Goal: Task Accomplishment & Management: Use online tool/utility

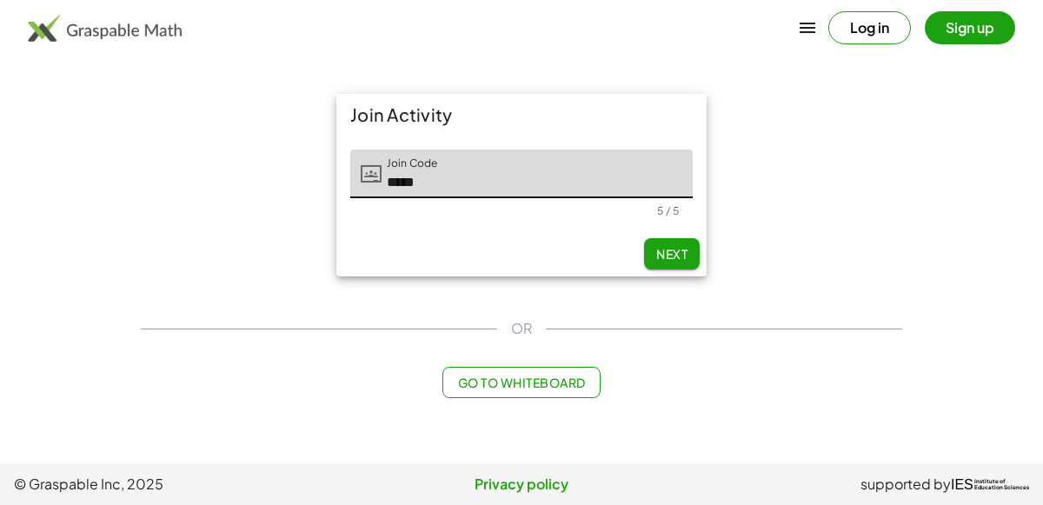
click at [661, 256] on span "Next" at bounding box center [671, 254] width 31 height 16
type input "*****"
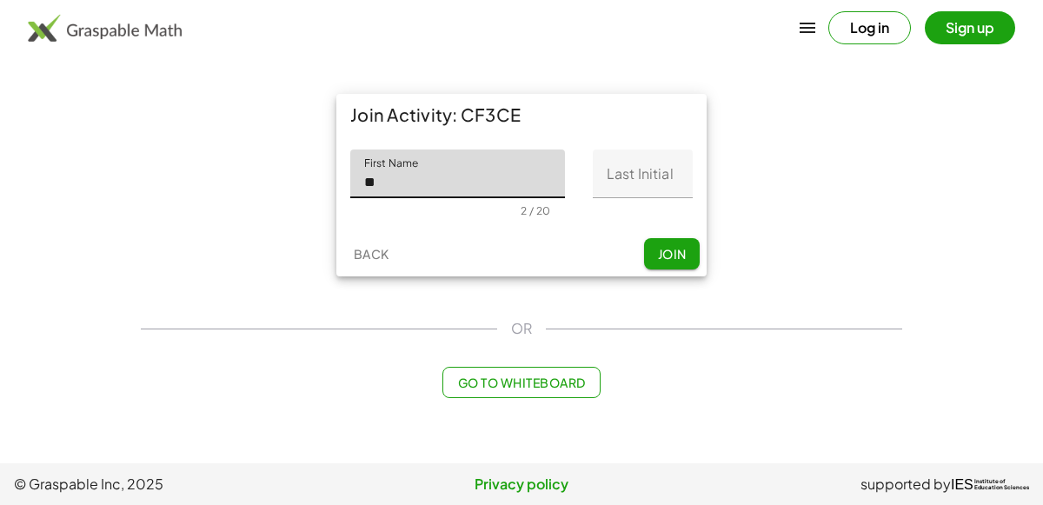
type input "******"
click at [621, 170] on input "Last Initial" at bounding box center [643, 174] width 100 height 49
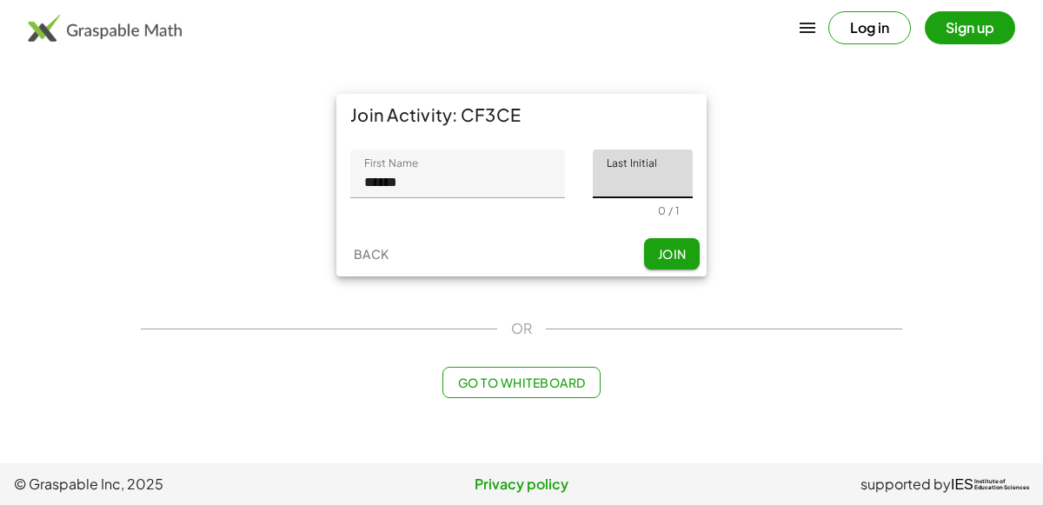
type input "*"
click at [669, 251] on span "Join" at bounding box center [671, 254] width 29 height 16
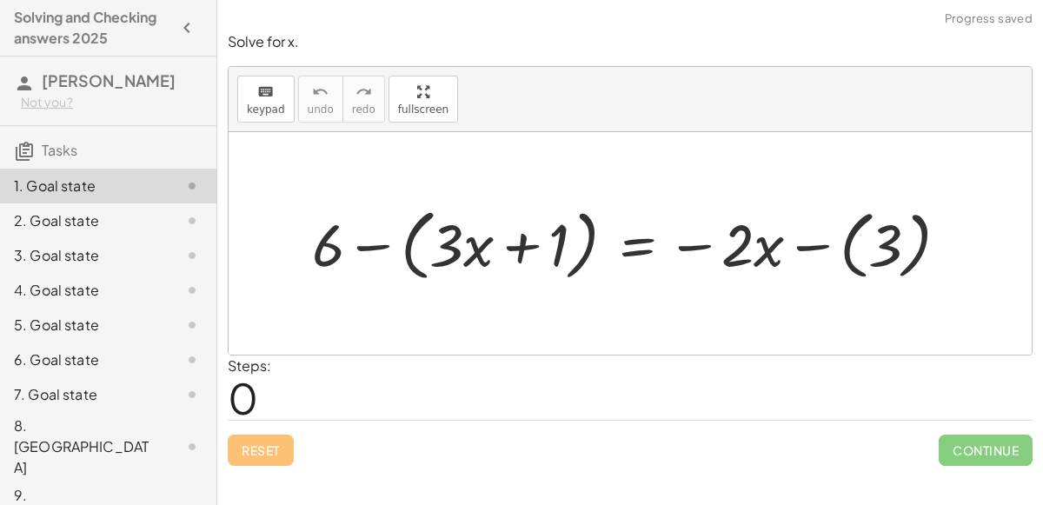
click at [367, 248] on div at bounding box center [637, 243] width 668 height 86
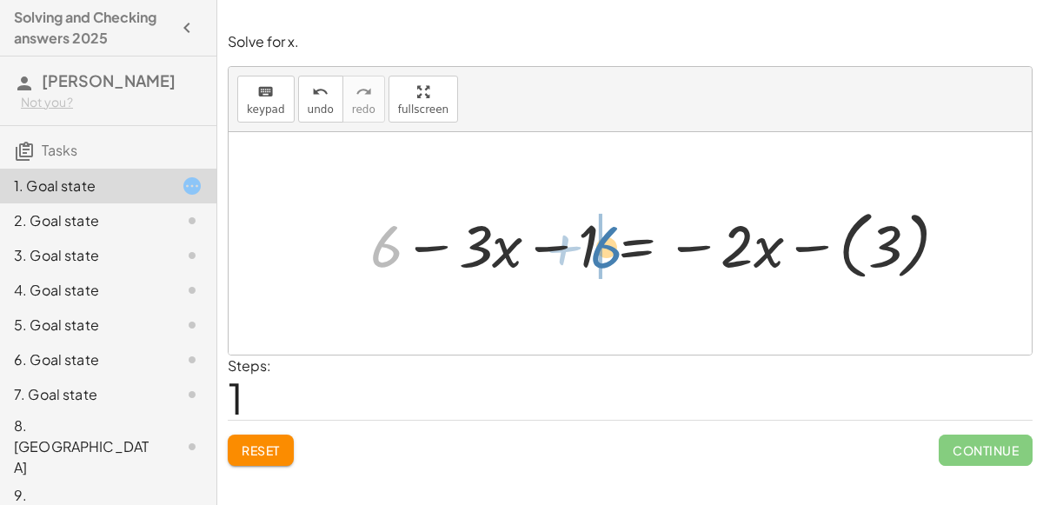
drag, startPoint x: 383, startPoint y: 245, endPoint x: 606, endPoint y: 246, distance: 222.6
click at [606, 246] on div at bounding box center [666, 243] width 609 height 83
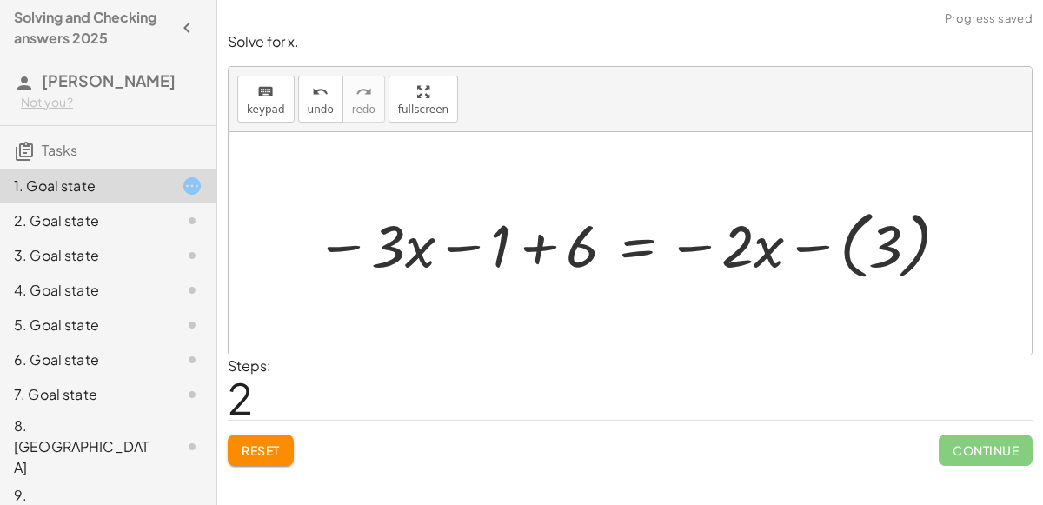
click at [540, 250] on div at bounding box center [634, 243] width 655 height 83
click at [807, 245] on div at bounding box center [672, 243] width 578 height 83
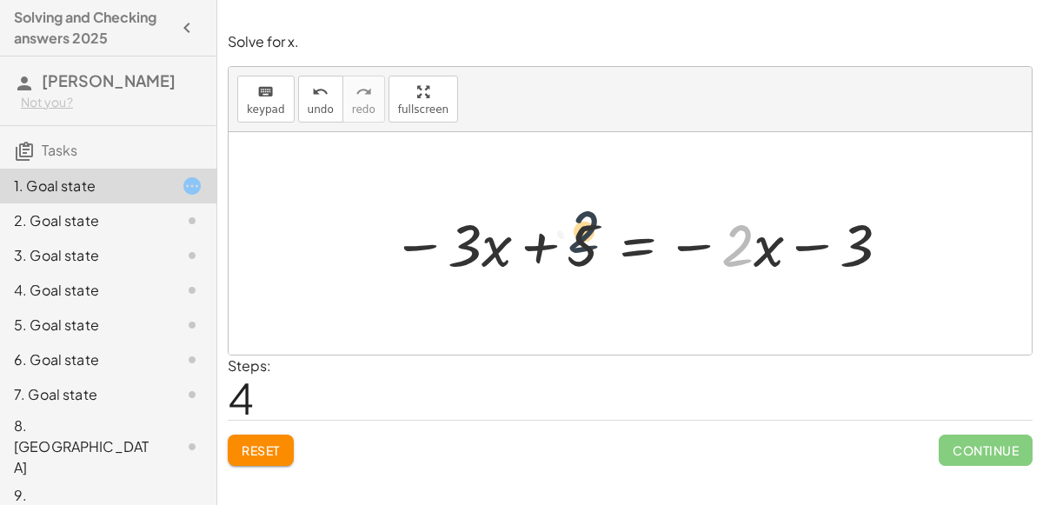
drag, startPoint x: 750, startPoint y: 246, endPoint x: 474, endPoint y: 239, distance: 276.6
click at [474, 239] on div at bounding box center [642, 242] width 519 height 77
drag, startPoint x: 771, startPoint y: 247, endPoint x: 774, endPoint y: 229, distance: 18.4
click at [774, 229] on div at bounding box center [642, 242] width 519 height 77
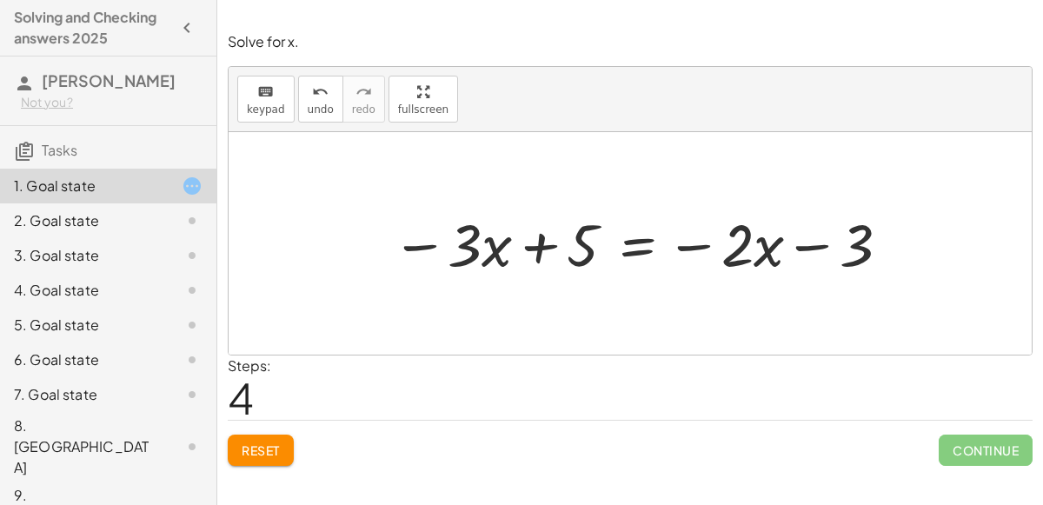
click at [641, 243] on div at bounding box center [642, 242] width 519 height 77
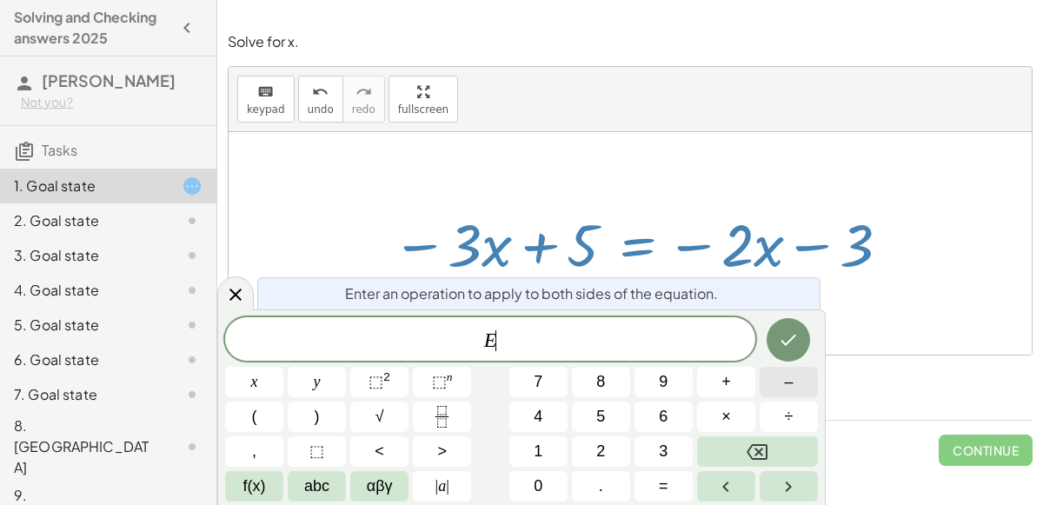
click at [791, 375] on span "–" at bounding box center [788, 381] width 9 height 23
click at [604, 420] on span "5" at bounding box center [600, 416] width 9 height 23
click at [796, 333] on icon "Done" at bounding box center [788, 340] width 21 height 21
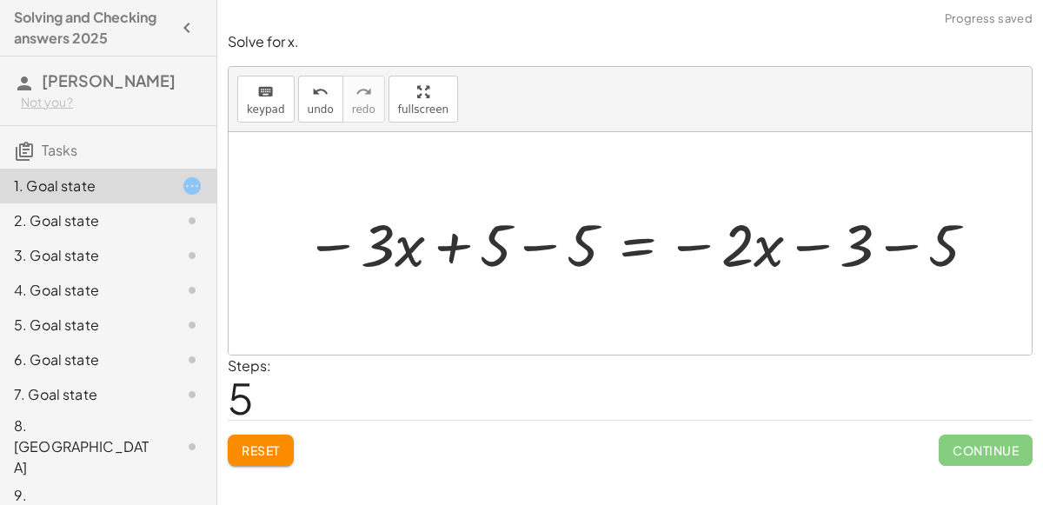
click at [530, 243] on div at bounding box center [643, 242] width 694 height 77
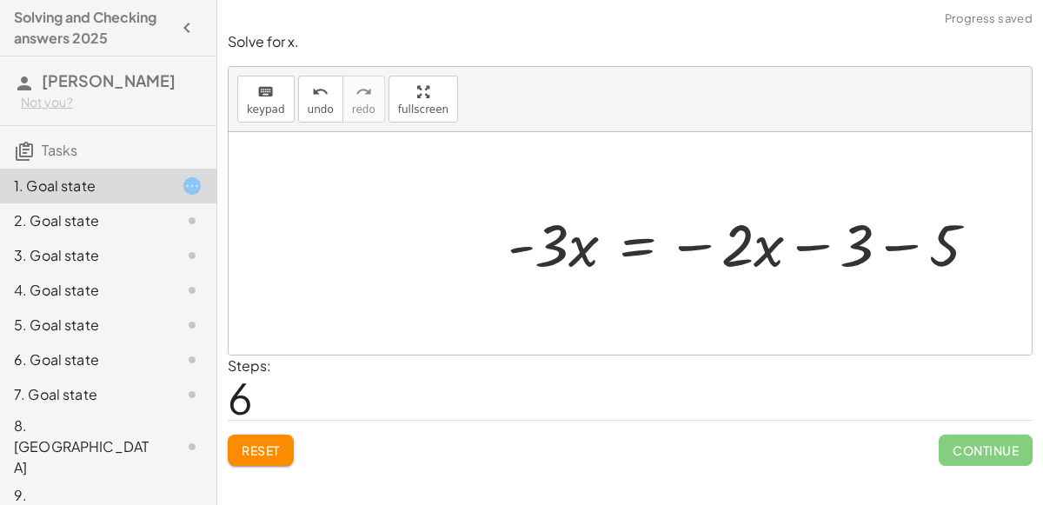
click at [901, 248] on div at bounding box center [749, 242] width 501 height 77
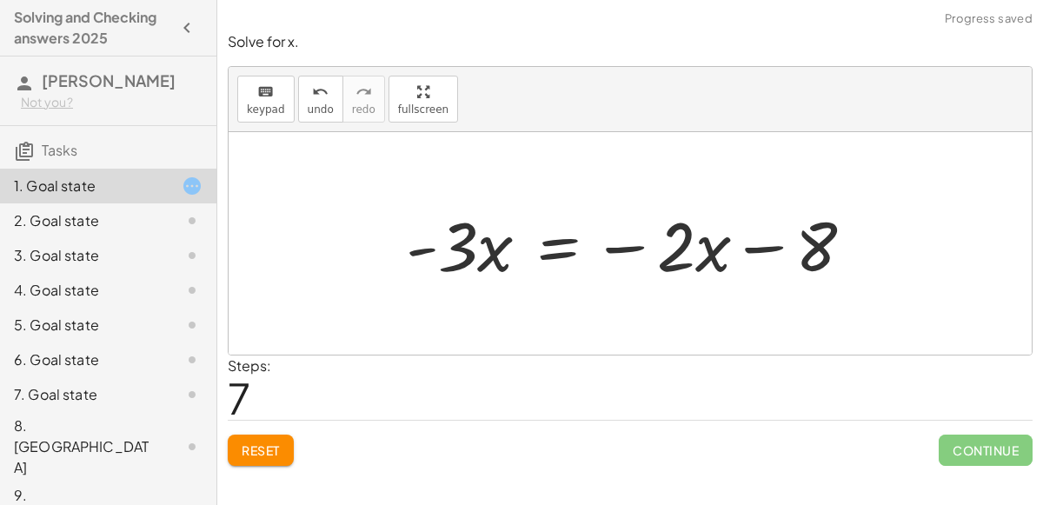
click at [562, 247] on div at bounding box center [637, 244] width 480 height 90
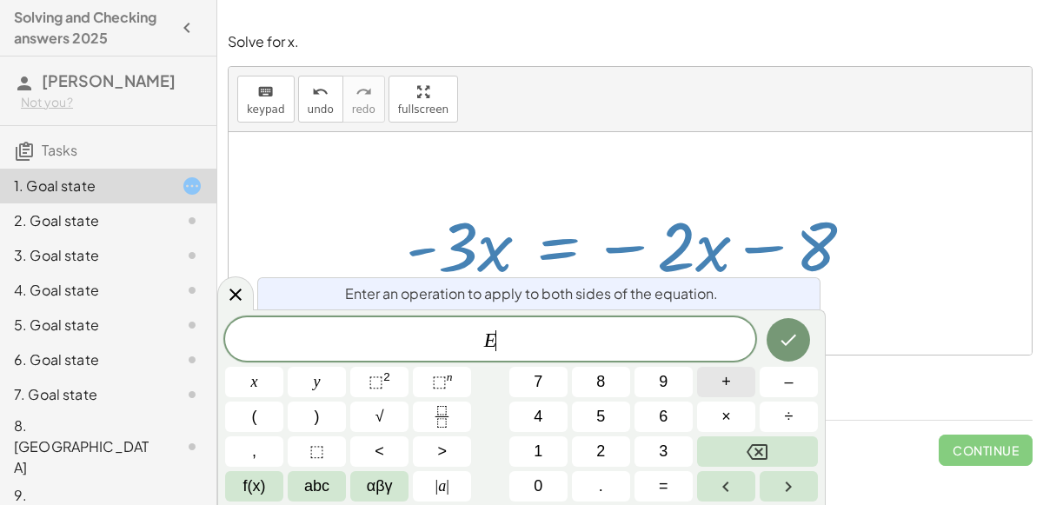
click at [727, 383] on span "+" at bounding box center [727, 381] width 10 height 23
click at [607, 449] on button "2" at bounding box center [601, 451] width 58 height 30
click at [246, 374] on button "x" at bounding box center [254, 382] width 58 height 30
click at [784, 341] on icon "Done" at bounding box center [788, 340] width 21 height 21
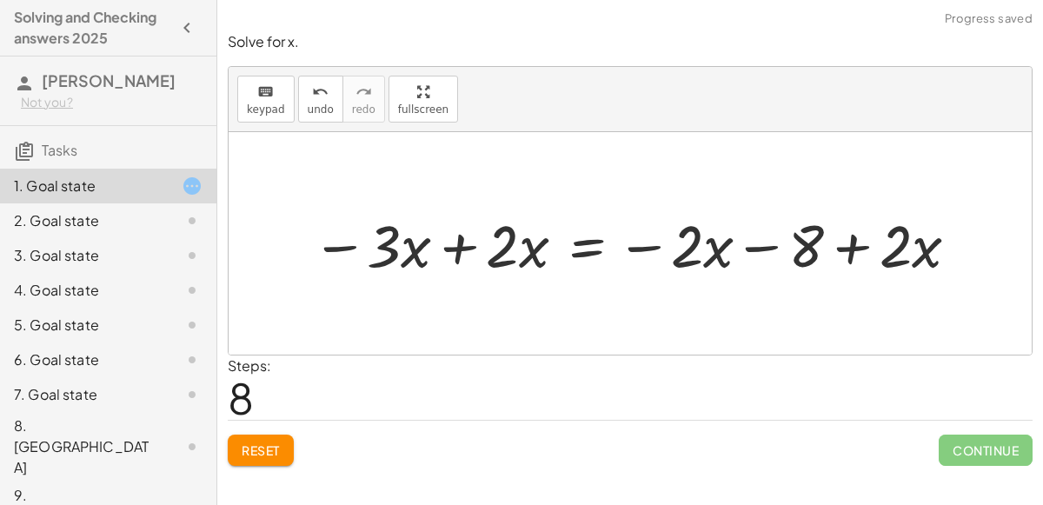
click at [457, 244] on div at bounding box center [637, 243] width 668 height 77
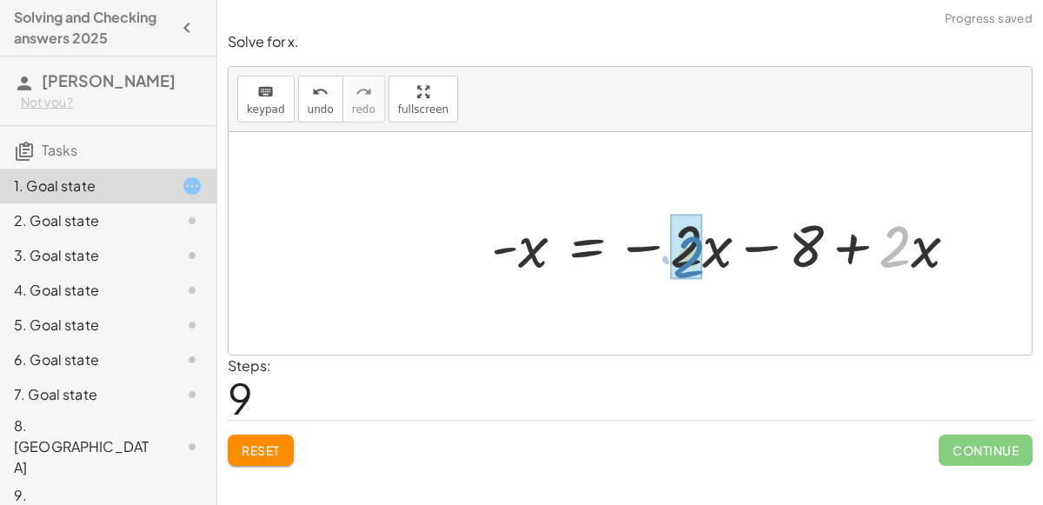
drag, startPoint x: 882, startPoint y: 254, endPoint x: 680, endPoint y: 263, distance: 201.9
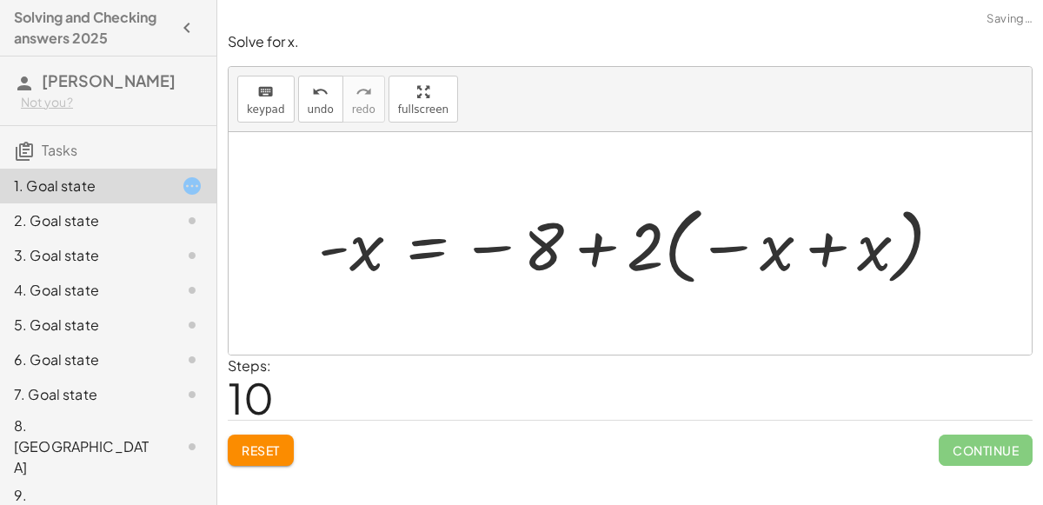
click at [647, 250] on div at bounding box center [638, 243] width 656 height 94
click at [728, 248] on div at bounding box center [638, 243] width 656 height 94
click at [655, 244] on div at bounding box center [638, 243] width 656 height 94
drag, startPoint x: 655, startPoint y: 244, endPoint x: 789, endPoint y: 247, distance: 133.9
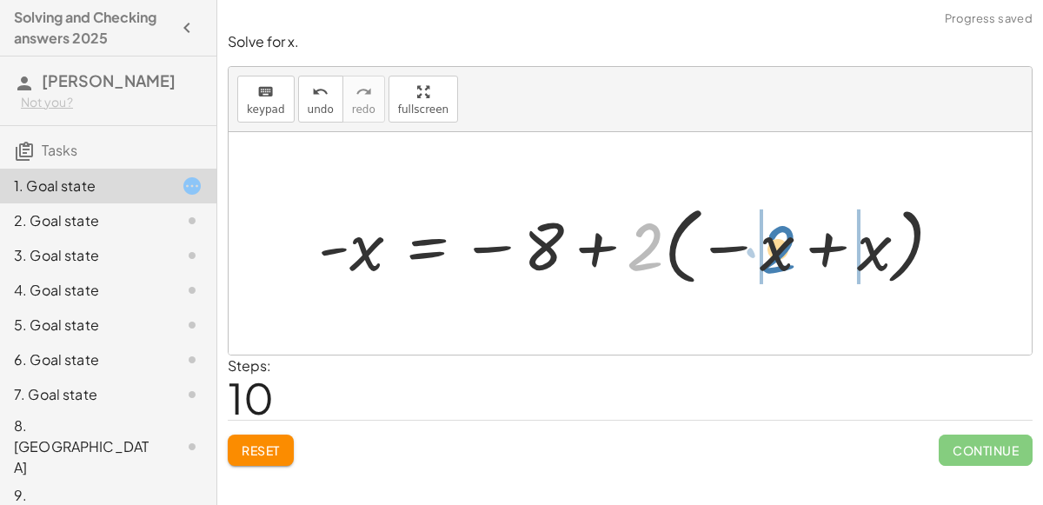
click at [789, 247] on div at bounding box center [638, 243] width 656 height 94
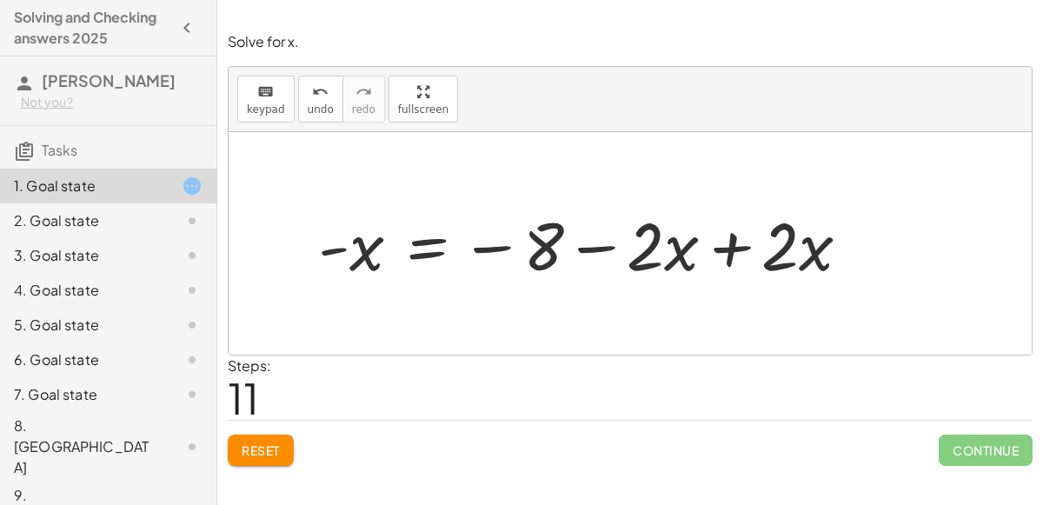
click at [723, 245] on div at bounding box center [591, 243] width 563 height 87
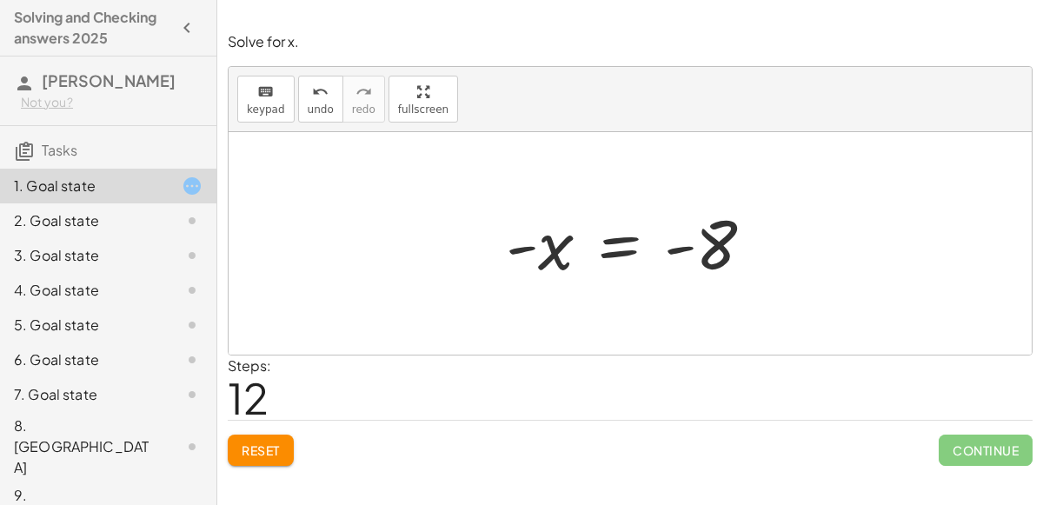
click at [616, 241] on div at bounding box center [637, 244] width 280 height 86
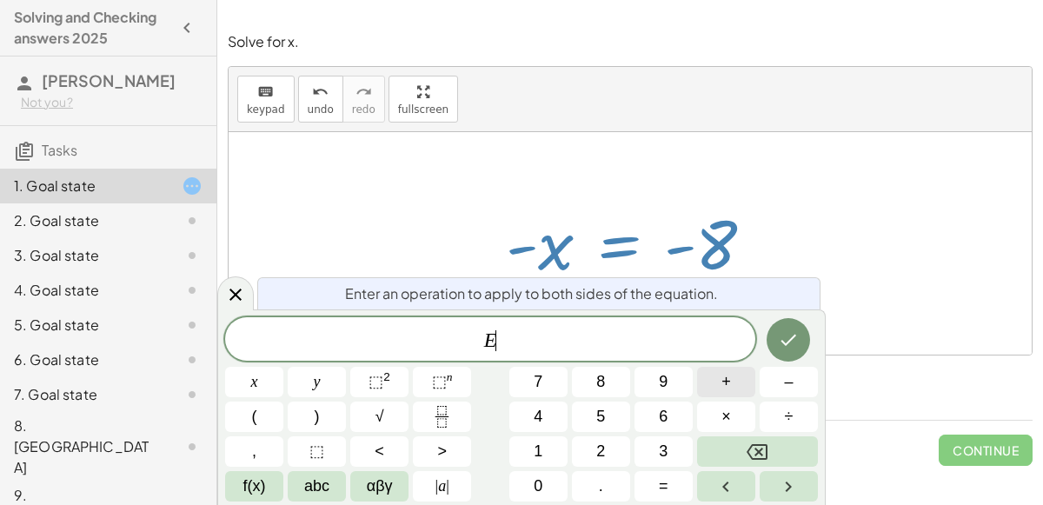
click at [729, 385] on span "+" at bounding box center [727, 381] width 10 height 23
click at [599, 442] on span "2" at bounding box center [600, 451] width 9 height 23
click at [257, 381] on span "x" at bounding box center [254, 381] width 7 height 23
click at [790, 332] on icon "Done" at bounding box center [788, 340] width 21 height 21
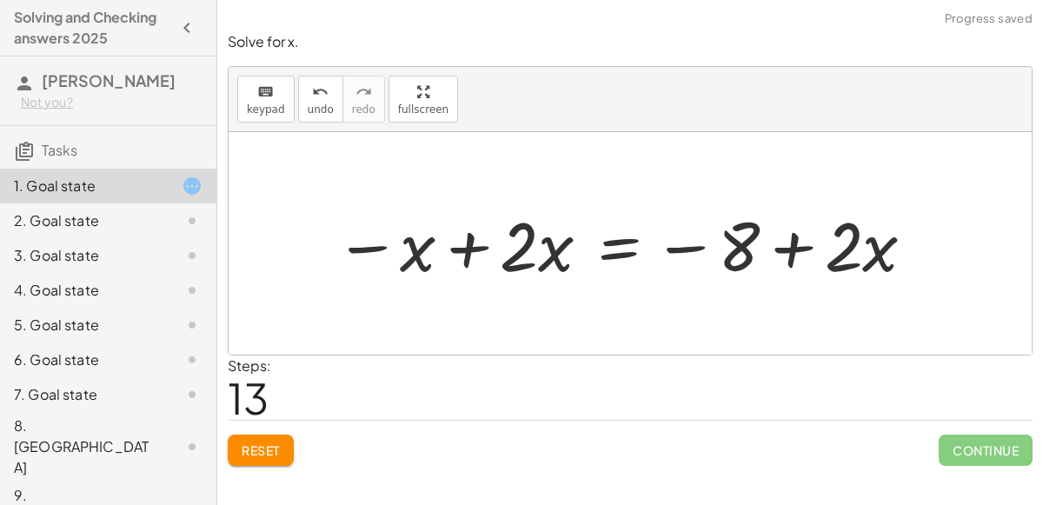
click at [465, 243] on div at bounding box center [626, 244] width 600 height 90
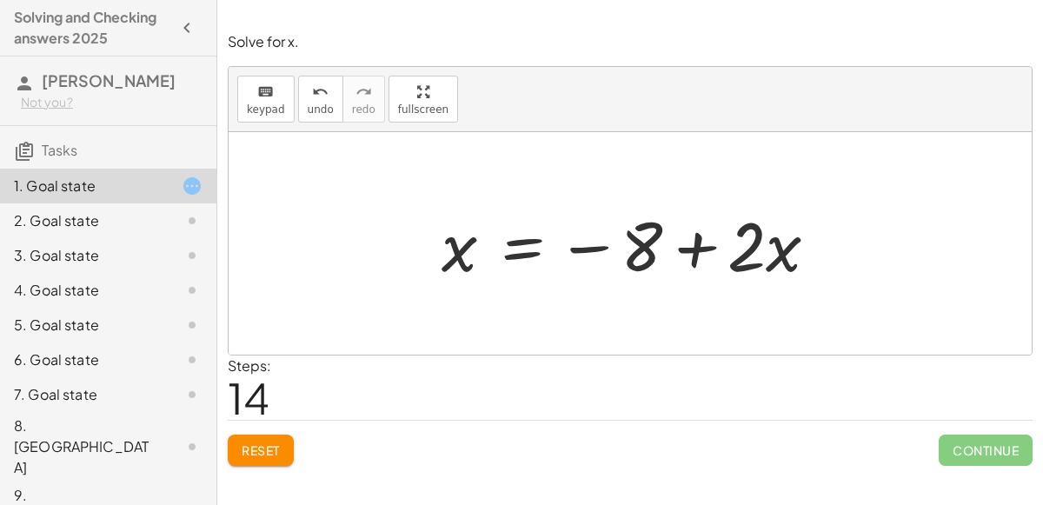
click at [309, 232] on div at bounding box center [630, 243] width 803 height 223
click at [316, 103] on span "undo" at bounding box center [321, 109] width 26 height 12
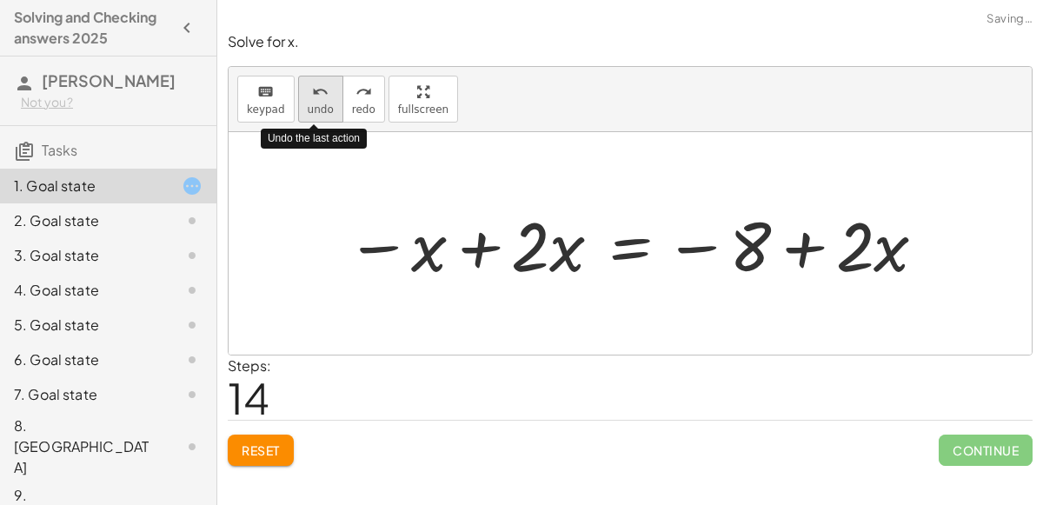
click at [316, 103] on span "undo" at bounding box center [321, 109] width 26 height 12
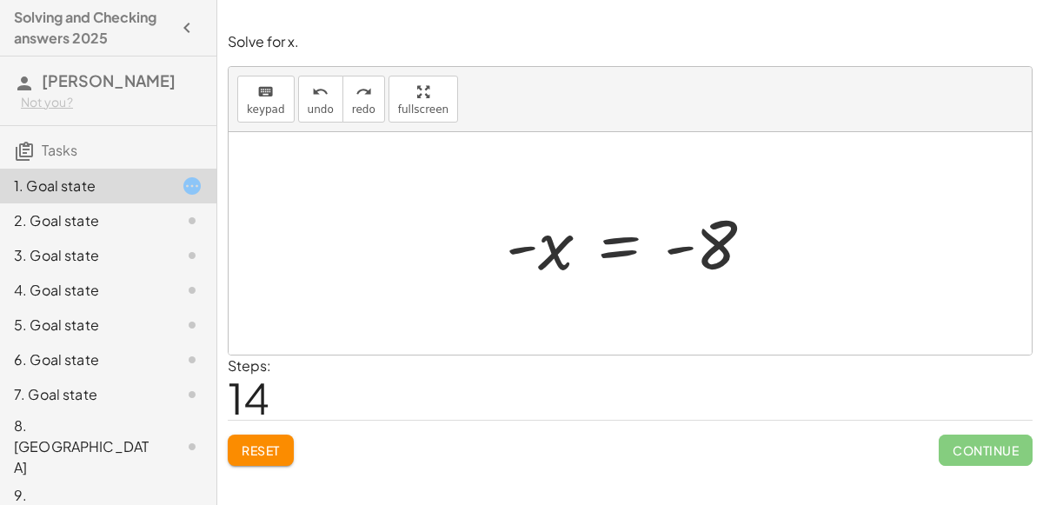
click at [609, 243] on div at bounding box center [637, 244] width 280 height 86
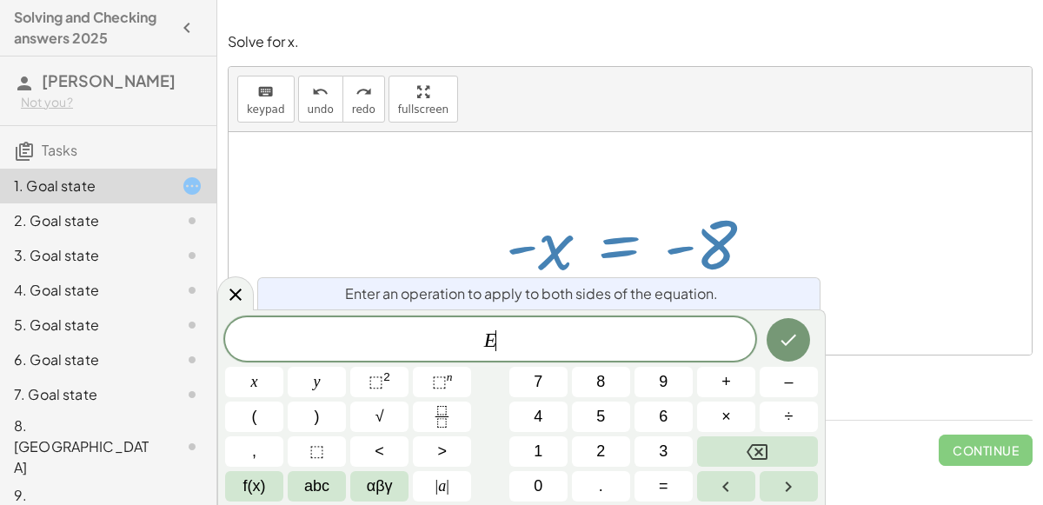
click at [887, 311] on div at bounding box center [630, 243] width 803 height 223
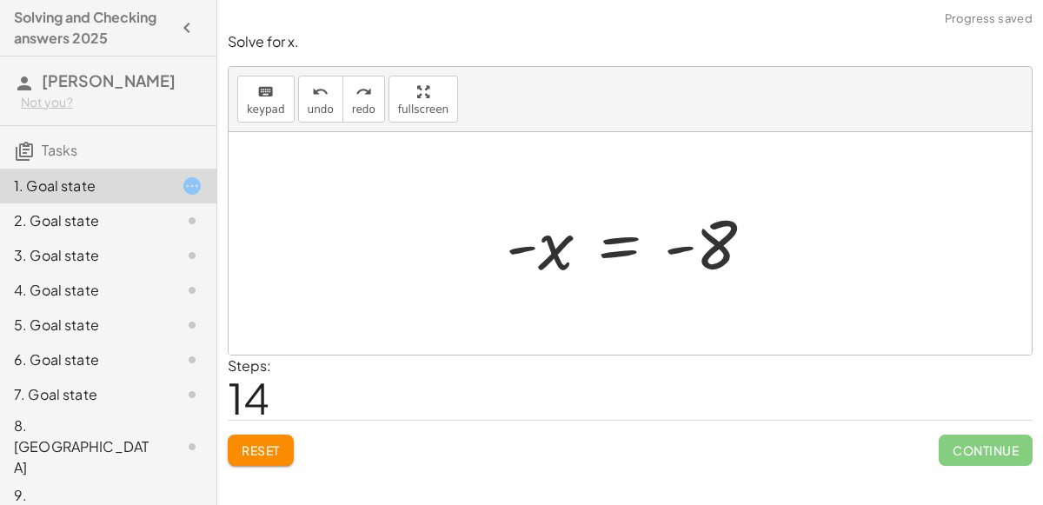
click at [610, 245] on div at bounding box center [637, 244] width 280 height 86
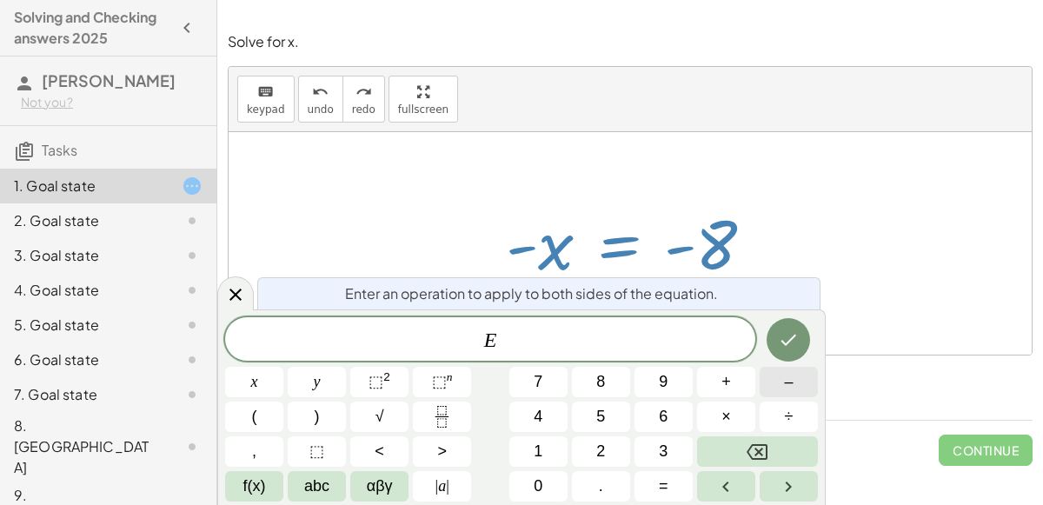
click at [798, 382] on button "–" at bounding box center [789, 382] width 58 height 30
click at [769, 453] on button "Backspace" at bounding box center [757, 451] width 121 height 30
click at [736, 415] on button "×" at bounding box center [726, 417] width 58 height 30
click at [790, 379] on span "–" at bounding box center [788, 381] width 9 height 23
click at [545, 449] on button "1" at bounding box center [538, 451] width 58 height 30
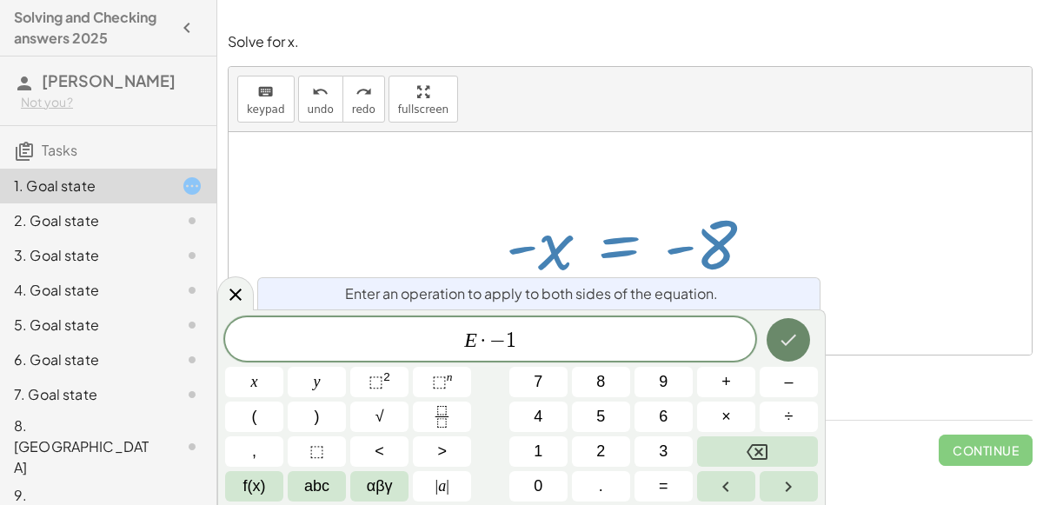
click at [795, 345] on icon "Done" at bounding box center [788, 340] width 21 height 21
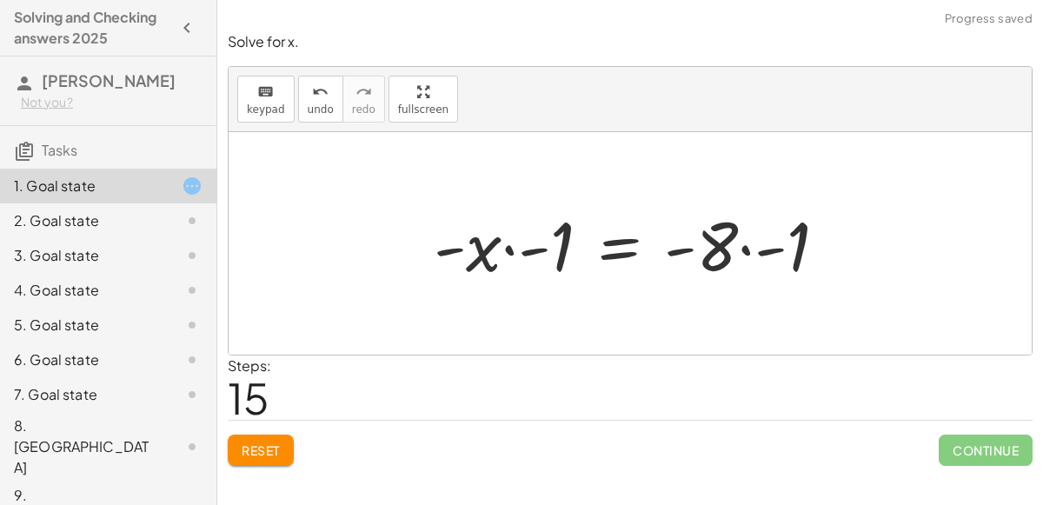
click at [505, 250] on div at bounding box center [637, 244] width 424 height 90
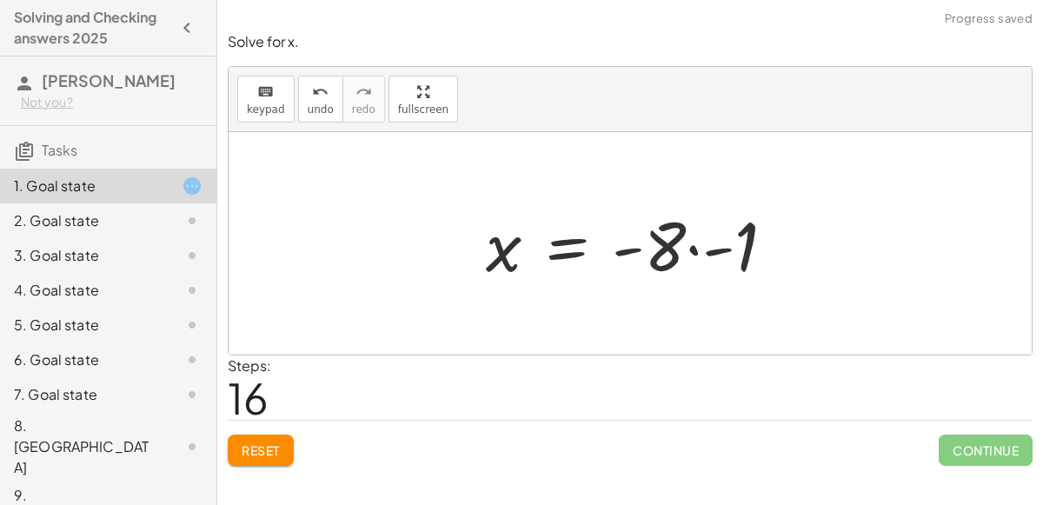
click at [689, 253] on div at bounding box center [637, 244] width 320 height 90
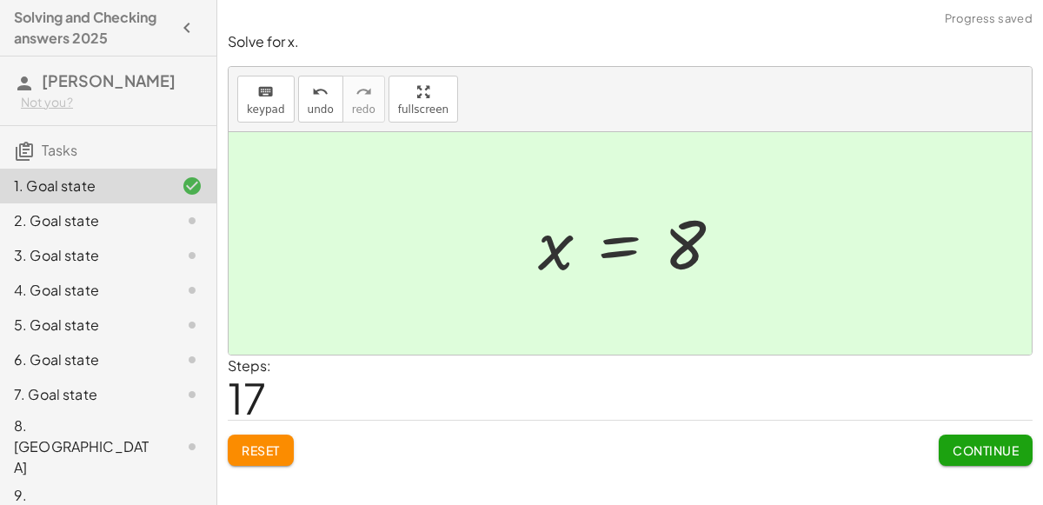
click at [1000, 449] on span "Continue" at bounding box center [986, 451] width 66 height 16
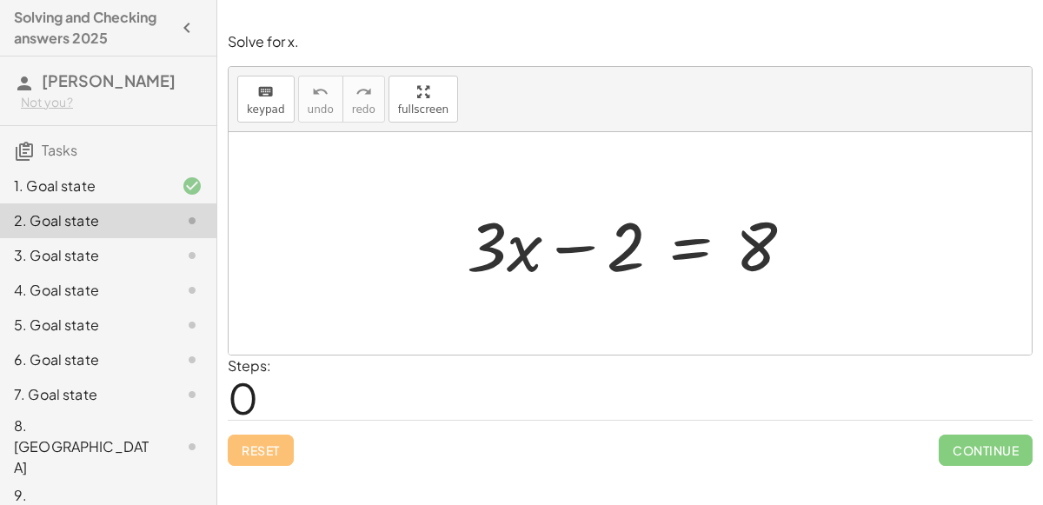
click at [684, 251] on div at bounding box center [637, 244] width 358 height 90
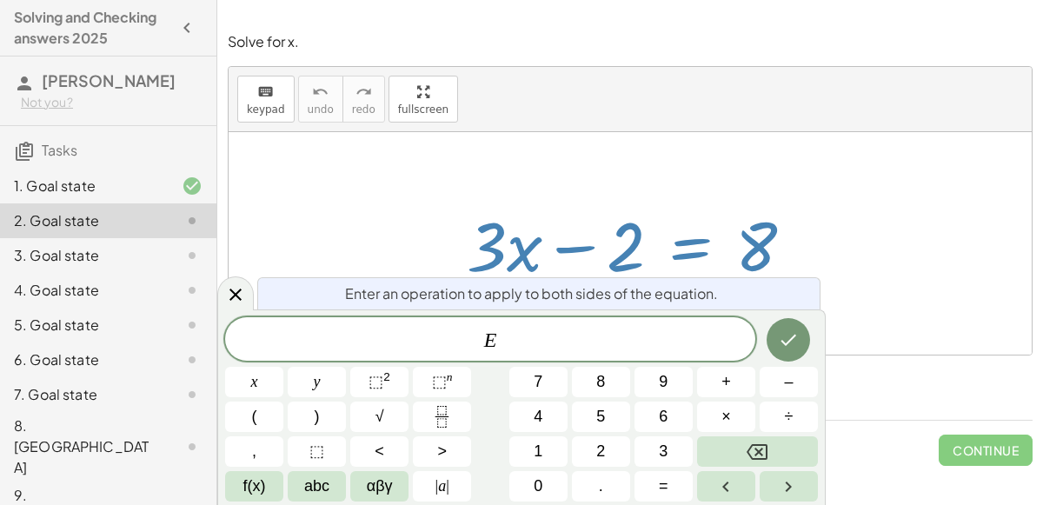
click at [861, 298] on div at bounding box center [630, 243] width 803 height 223
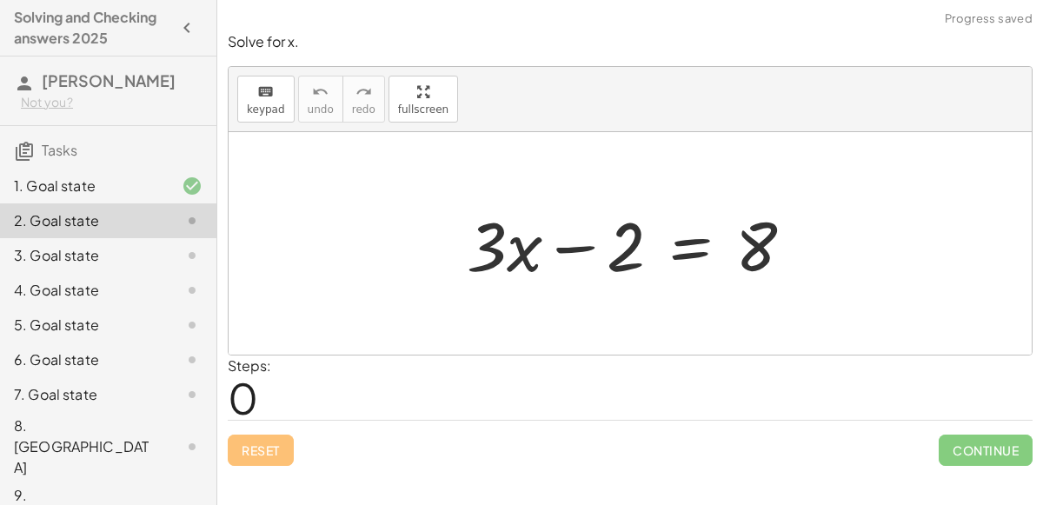
click at [678, 250] on div at bounding box center [637, 244] width 358 height 90
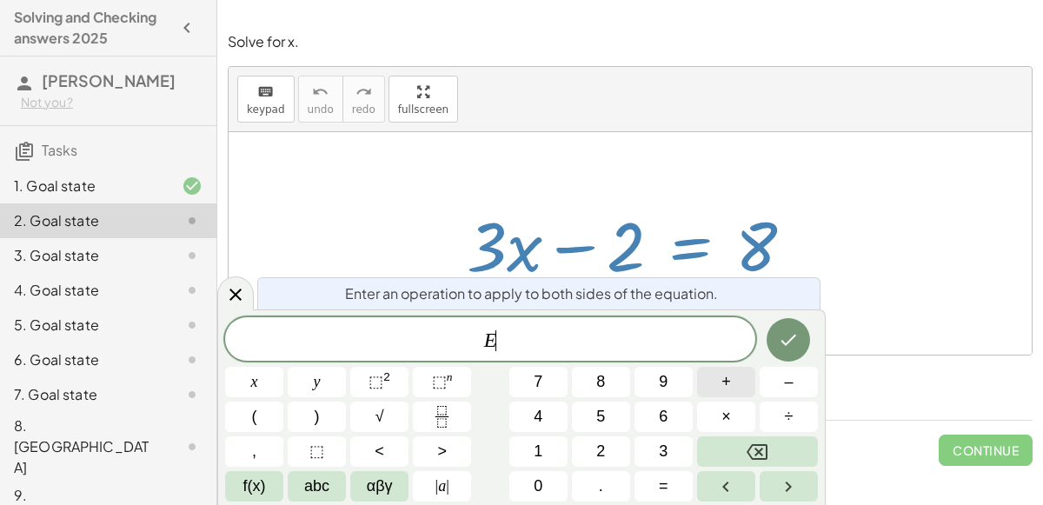
click at [730, 376] on span "+" at bounding box center [727, 381] width 10 height 23
click at [591, 450] on button "2" at bounding box center [601, 451] width 58 height 30
click at [795, 356] on button "Done" at bounding box center [788, 339] width 43 height 43
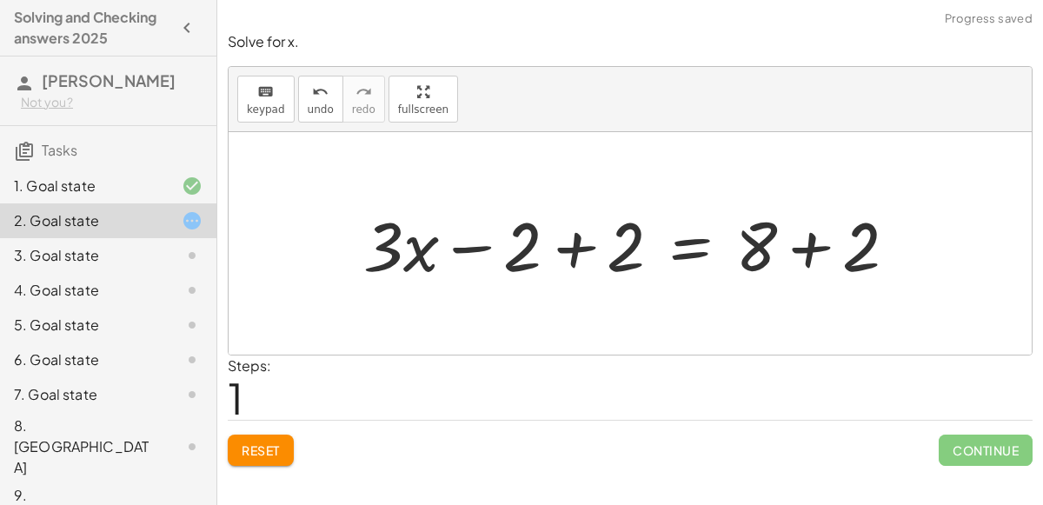
click at [810, 256] on div at bounding box center [637, 244] width 565 height 90
click at [576, 243] on div at bounding box center [594, 244] width 479 height 90
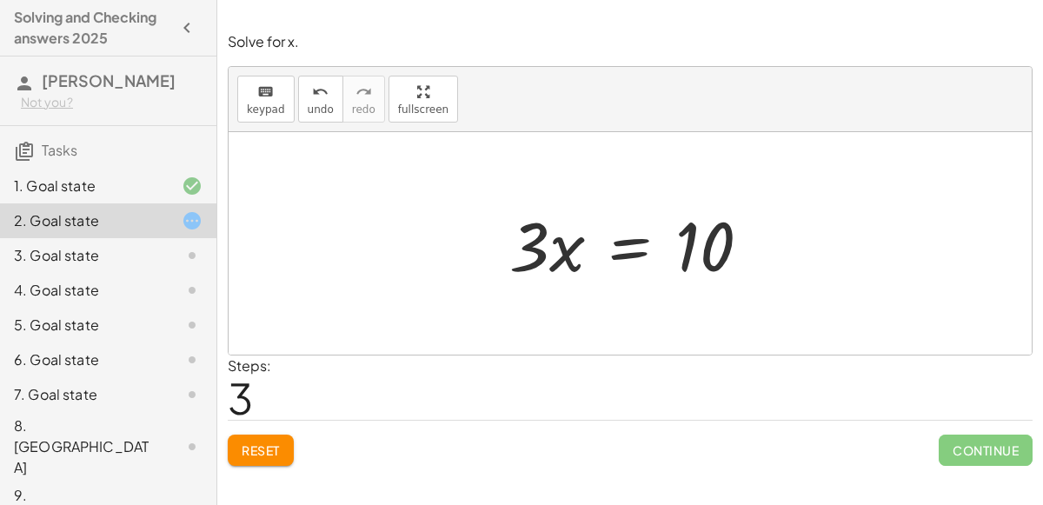
click at [624, 250] on div at bounding box center [637, 244] width 272 height 90
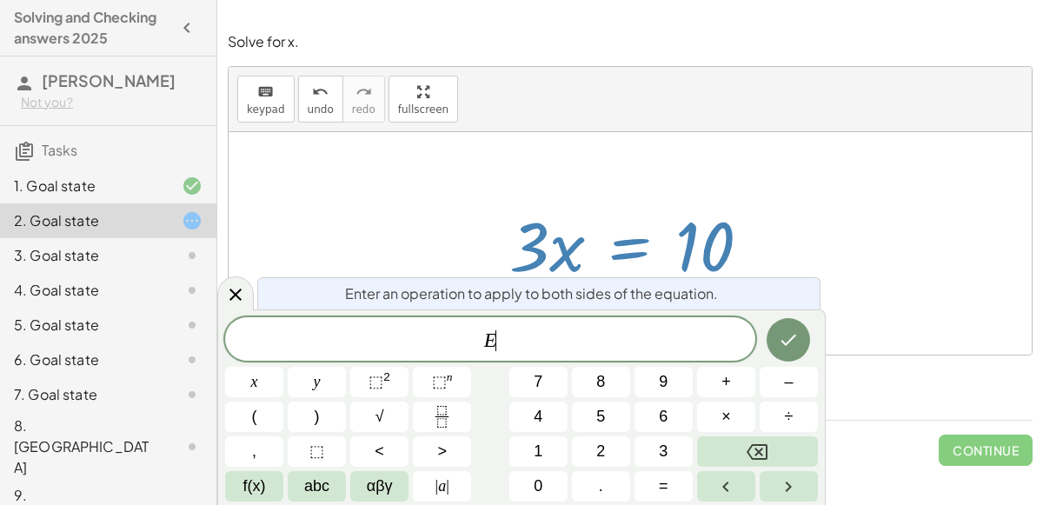
click at [893, 218] on div at bounding box center [630, 243] width 803 height 223
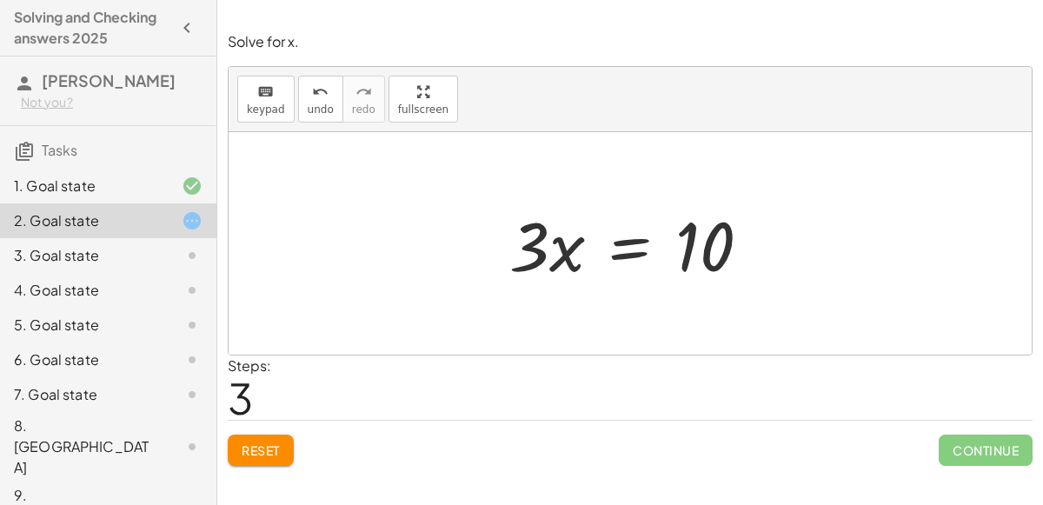
click at [633, 254] on div at bounding box center [637, 244] width 272 height 90
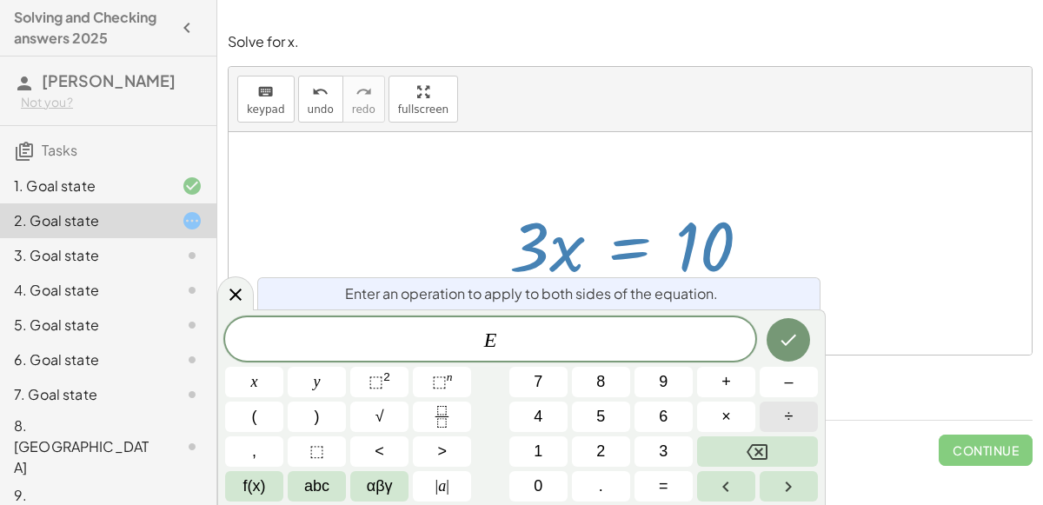
click at [793, 411] on span "÷" at bounding box center [789, 416] width 9 height 23
click at [685, 442] on button "3" at bounding box center [664, 451] width 58 height 30
click at [783, 350] on icon "Done" at bounding box center [788, 340] width 21 height 21
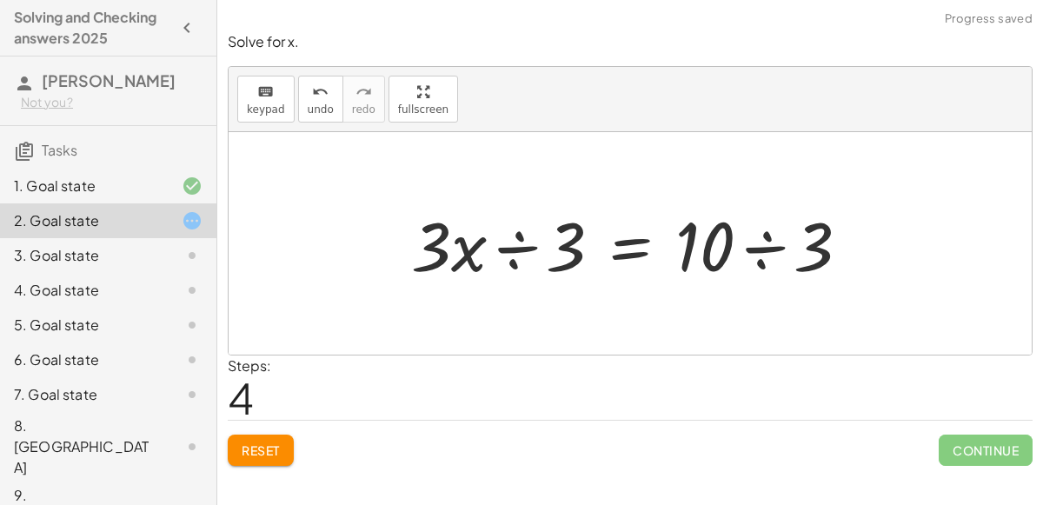
click at [762, 252] on div at bounding box center [638, 244] width 470 height 90
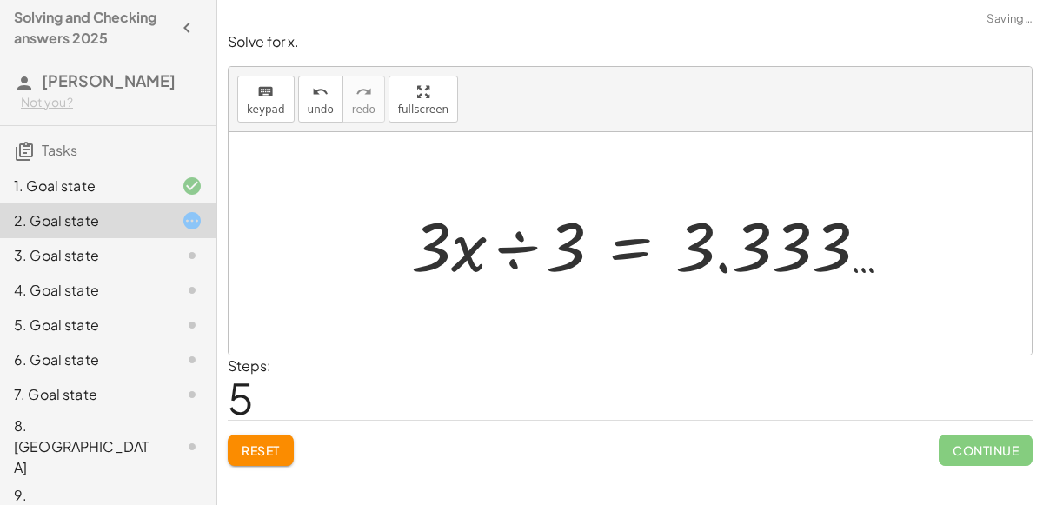
click at [509, 247] on div at bounding box center [658, 244] width 511 height 90
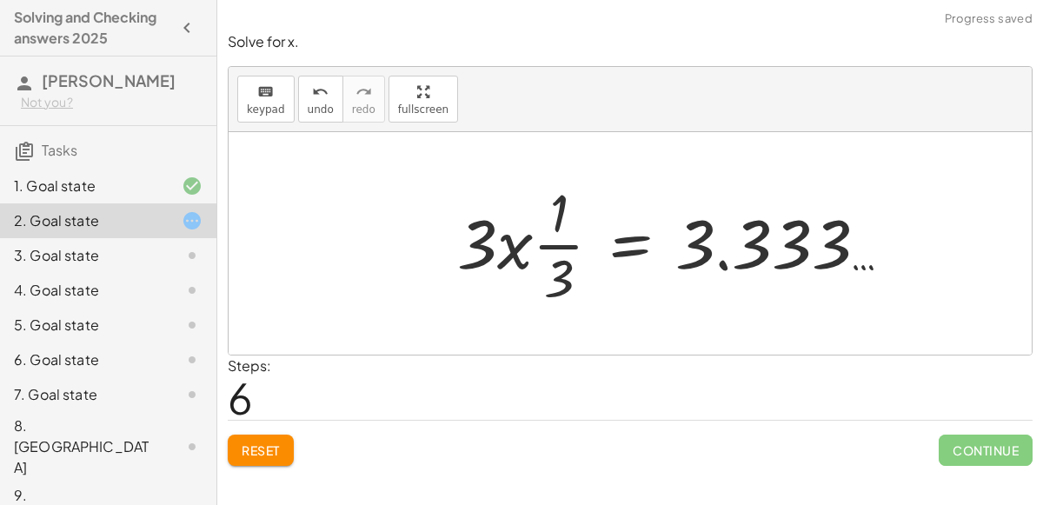
click at [510, 251] on div at bounding box center [681, 243] width 464 height 134
click at [312, 89] on icon "undo" at bounding box center [320, 92] width 17 height 21
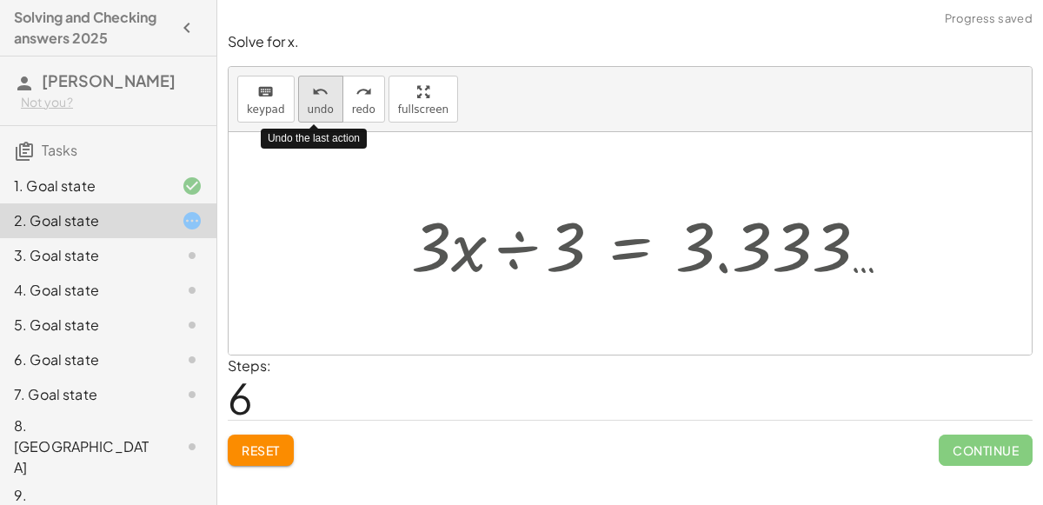
click at [312, 88] on icon "undo" at bounding box center [320, 92] width 17 height 21
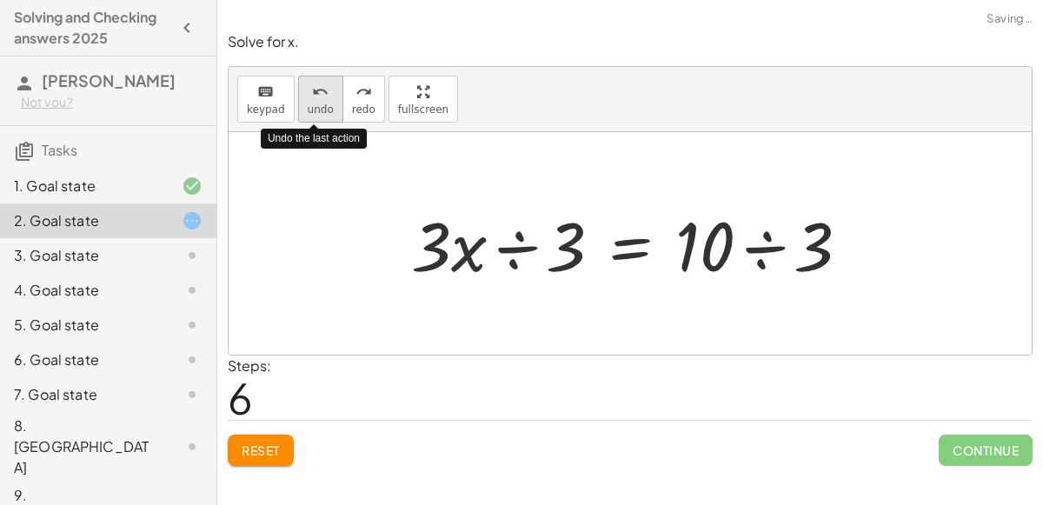
click at [312, 88] on icon "undo" at bounding box center [320, 92] width 17 height 21
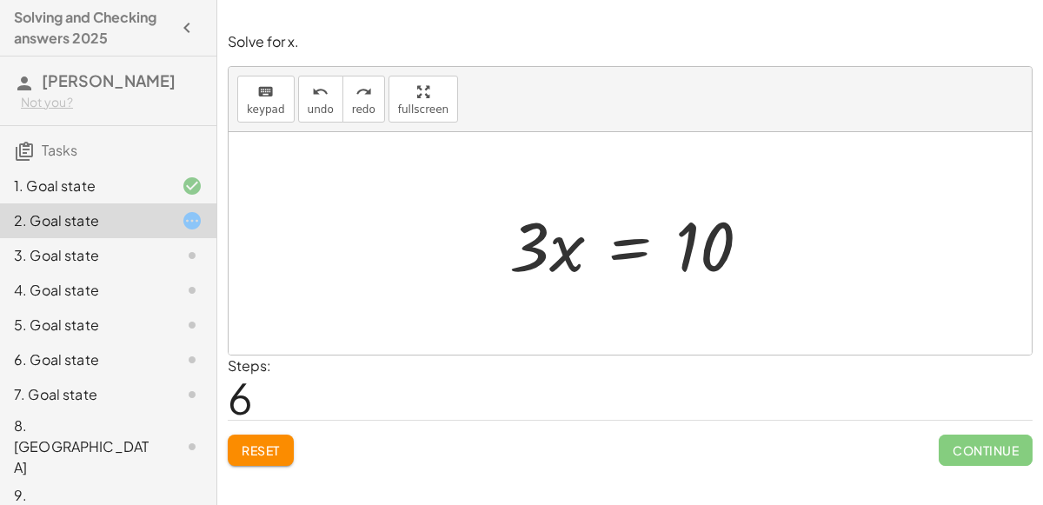
click at [623, 248] on div at bounding box center [637, 244] width 272 height 90
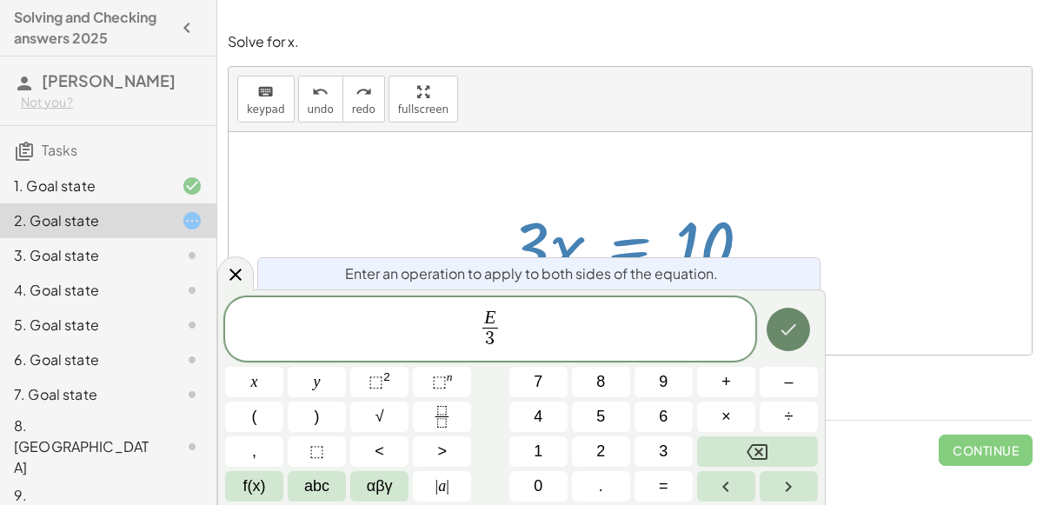
click at [794, 329] on icon "Done" at bounding box center [788, 329] width 21 height 21
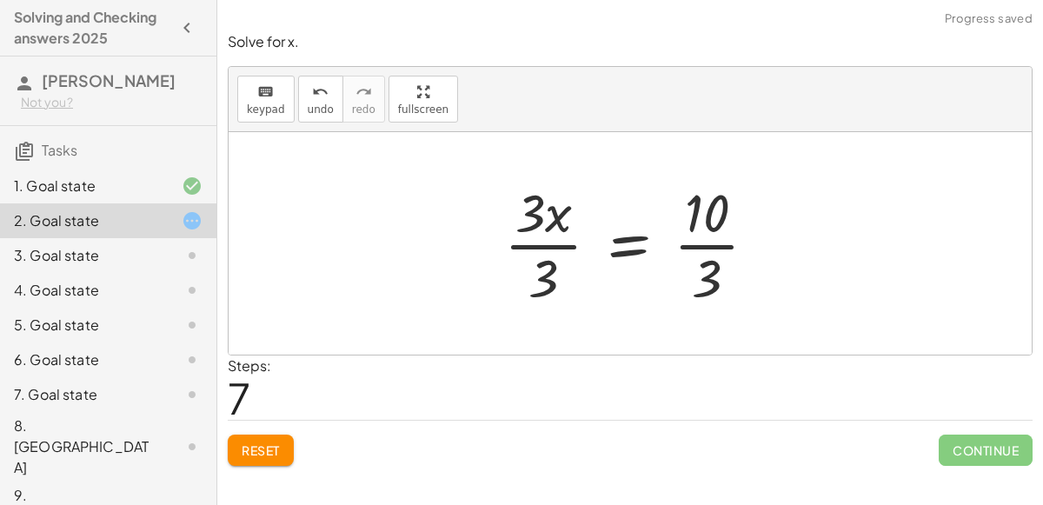
click at [568, 243] on div at bounding box center [638, 243] width 284 height 134
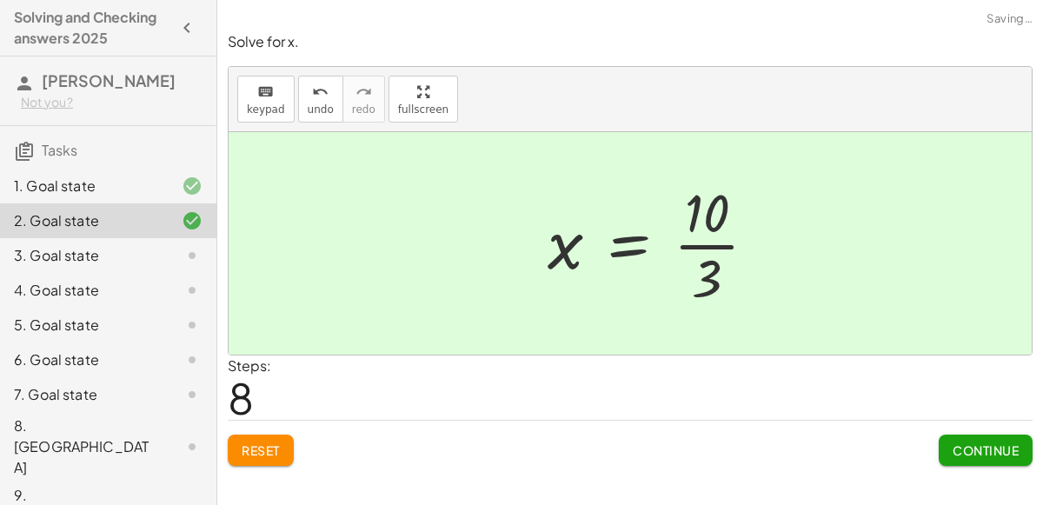
click at [702, 247] on div at bounding box center [659, 243] width 241 height 134
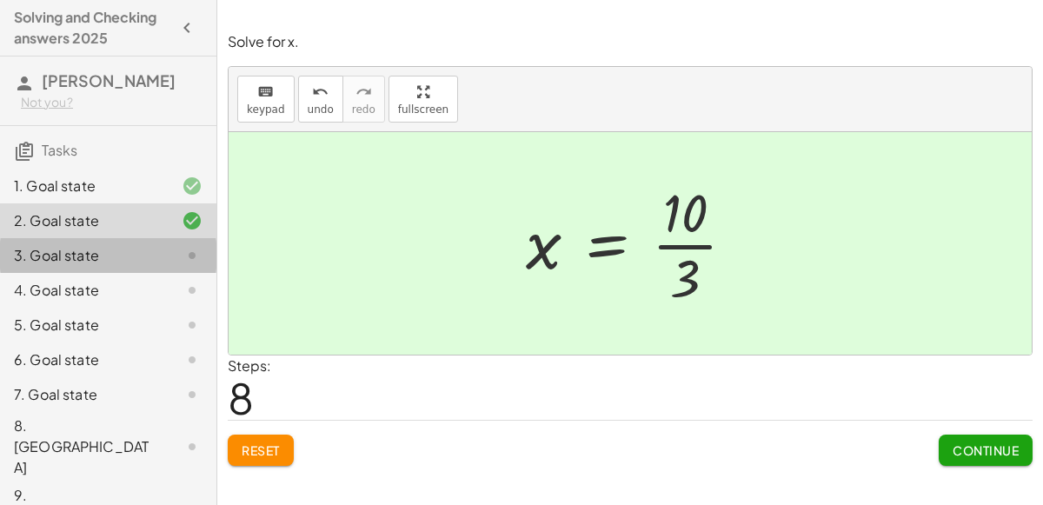
click at [46, 251] on div "3. Goal state" at bounding box center [84, 255] width 140 height 21
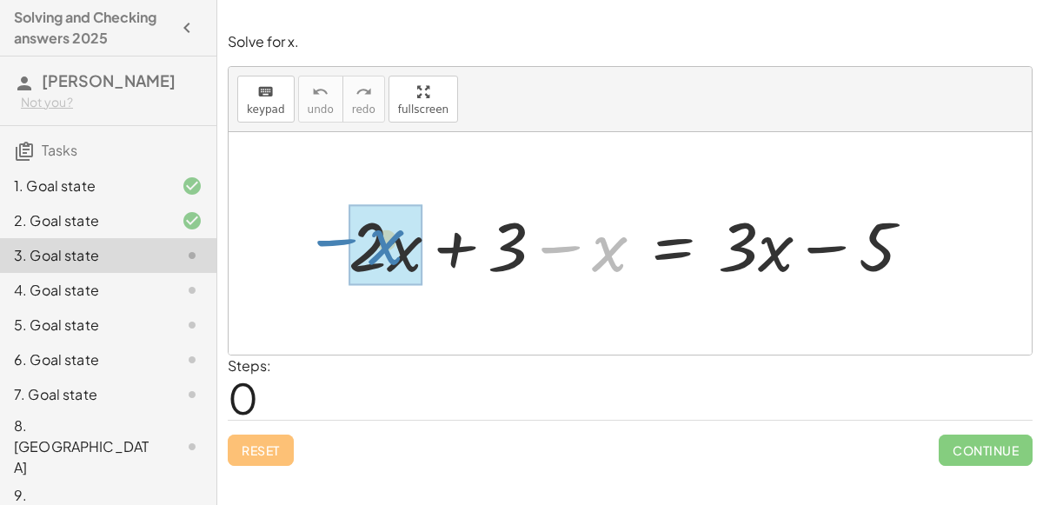
drag, startPoint x: 610, startPoint y: 249, endPoint x: 386, endPoint y: 242, distance: 224.4
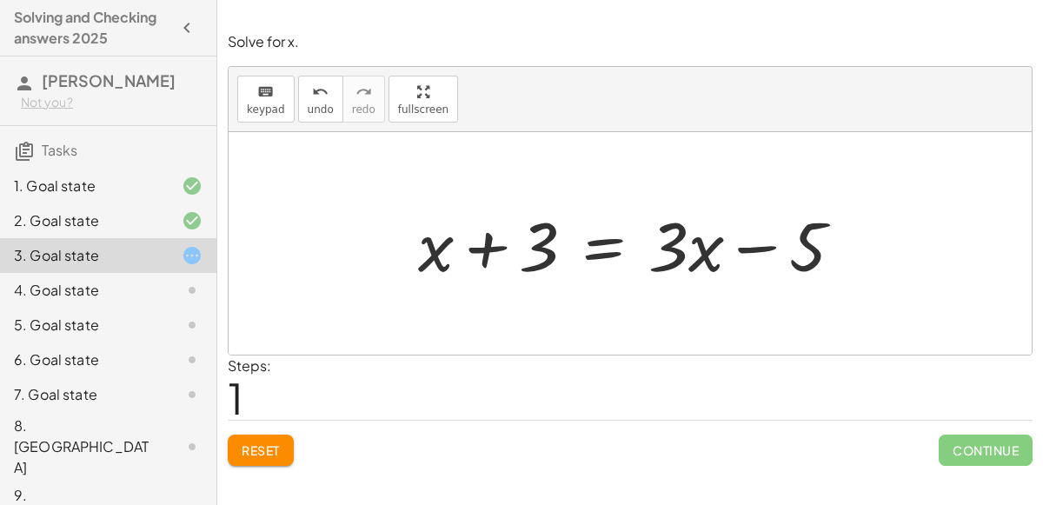
click at [615, 243] on div at bounding box center [638, 244] width 456 height 90
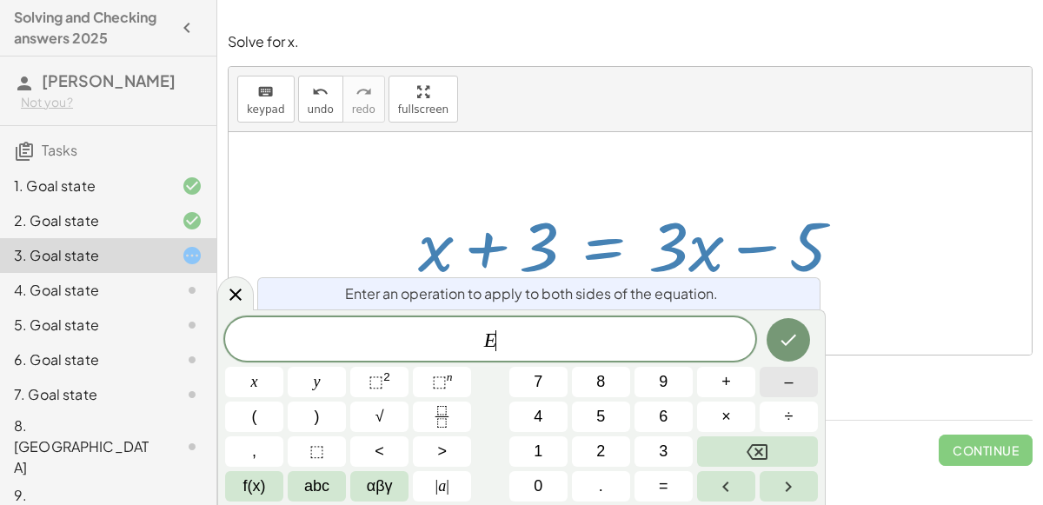
click at [800, 385] on button "–" at bounding box center [789, 382] width 58 height 30
click at [676, 450] on button "3" at bounding box center [664, 451] width 58 height 30
click at [780, 346] on icon "Done" at bounding box center [788, 340] width 21 height 21
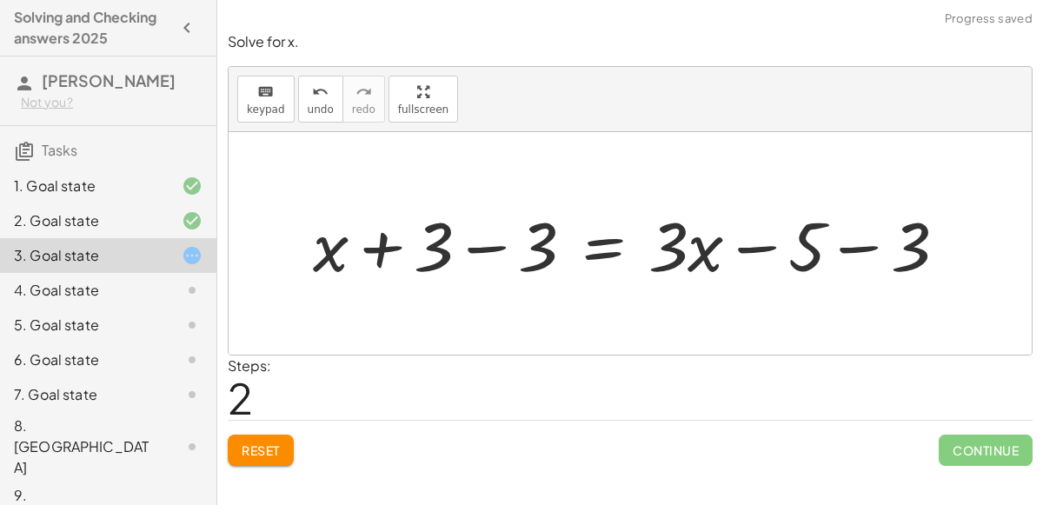
click at [479, 242] on div at bounding box center [636, 244] width 665 height 90
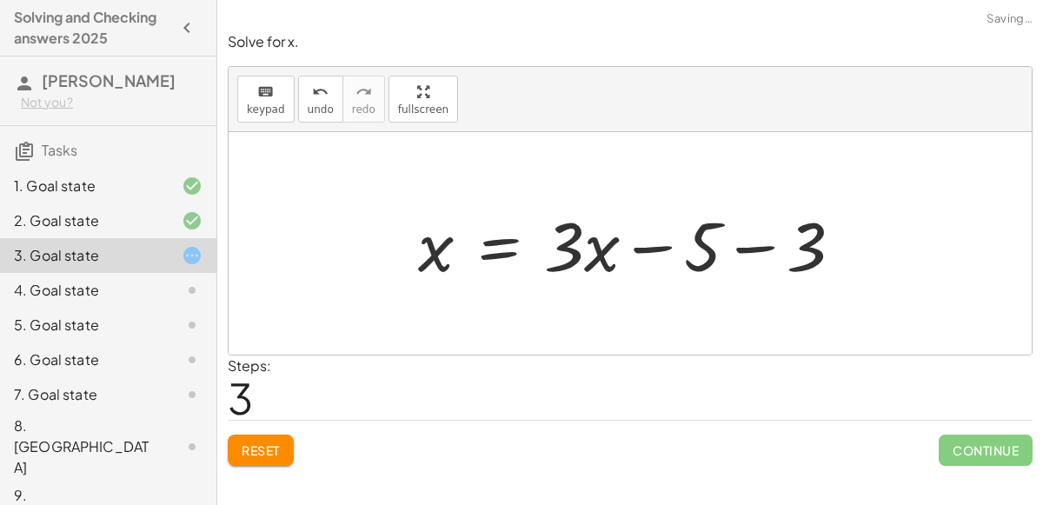
click at [743, 245] on div at bounding box center [638, 244] width 456 height 90
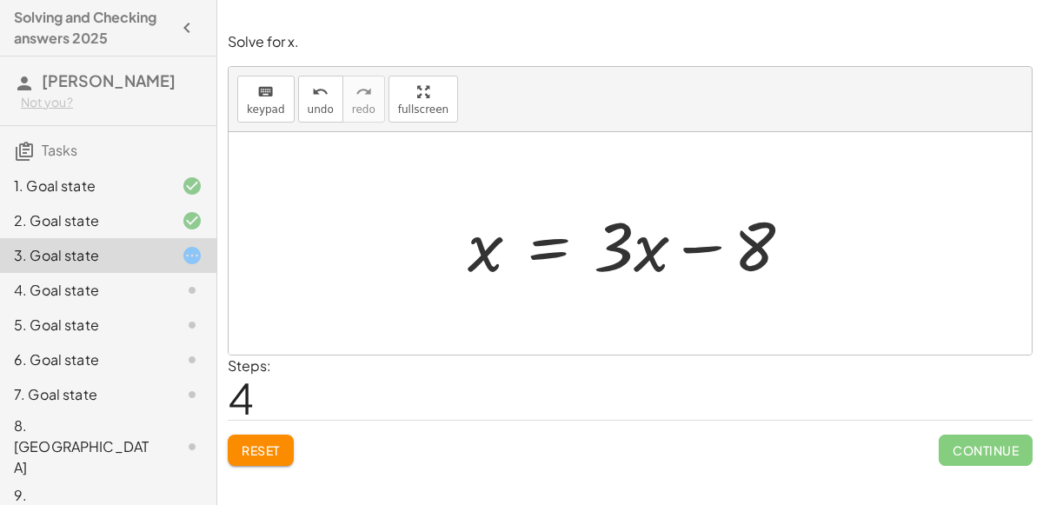
click at [543, 238] on div at bounding box center [637, 244] width 356 height 90
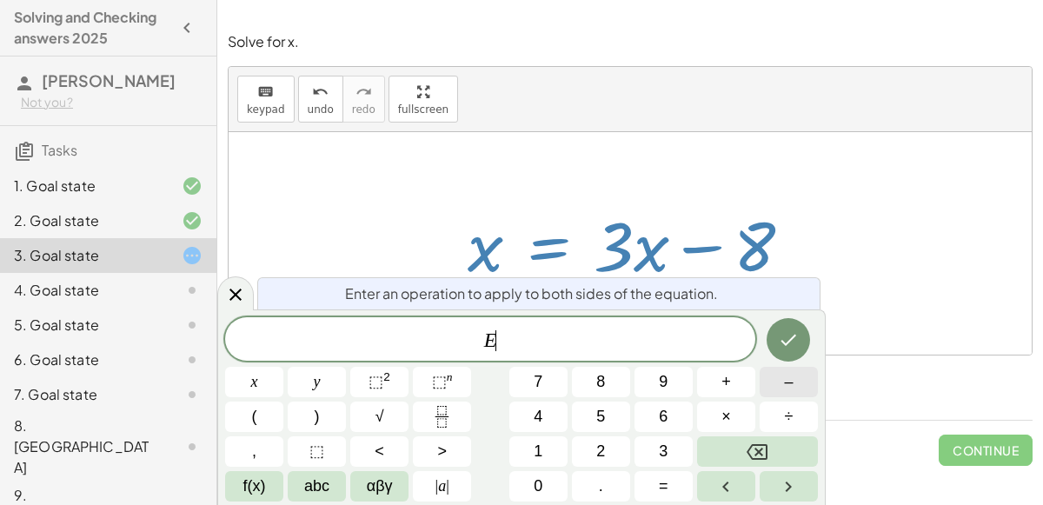
click at [787, 380] on span "–" at bounding box center [788, 381] width 9 height 23
click at [681, 443] on button "3" at bounding box center [664, 451] width 58 height 30
click at [250, 377] on button "x" at bounding box center [254, 382] width 58 height 30
click at [796, 330] on icon "Done" at bounding box center [788, 340] width 21 height 21
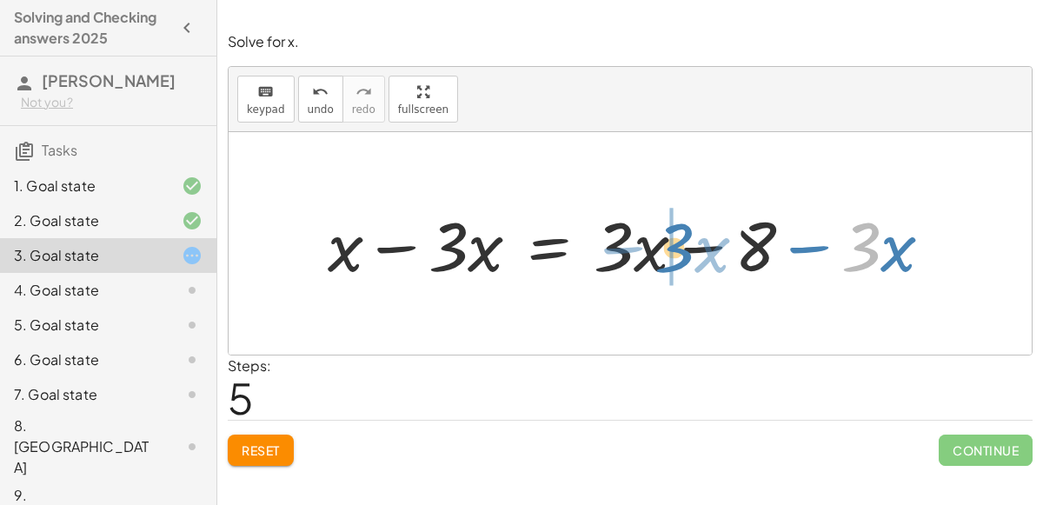
drag, startPoint x: 865, startPoint y: 248, endPoint x: 677, endPoint y: 247, distance: 187.8
click at [677, 247] on div at bounding box center [637, 244] width 637 height 90
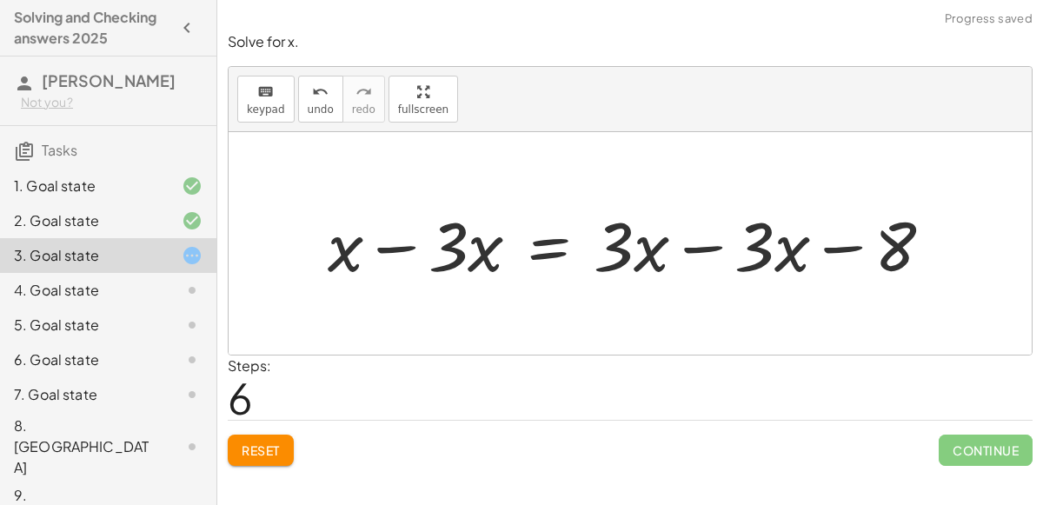
click at [700, 243] on div at bounding box center [637, 244] width 637 height 90
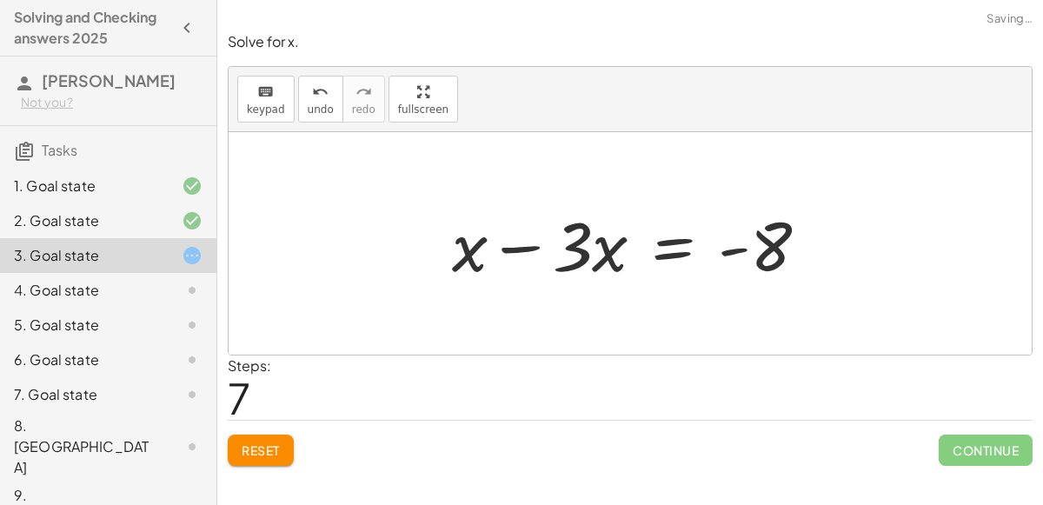
click at [512, 245] on div at bounding box center [637, 244] width 388 height 90
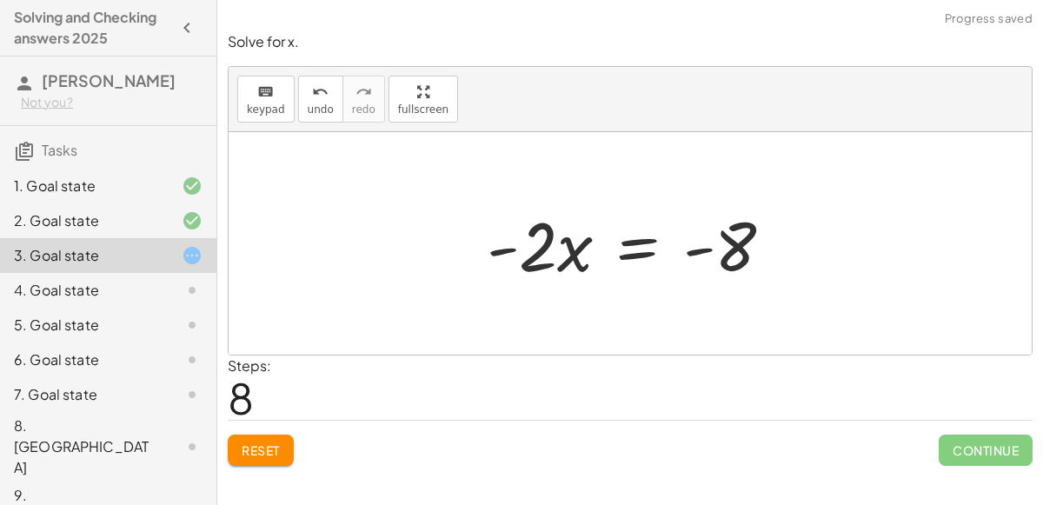
click at [645, 243] on div at bounding box center [636, 244] width 317 height 90
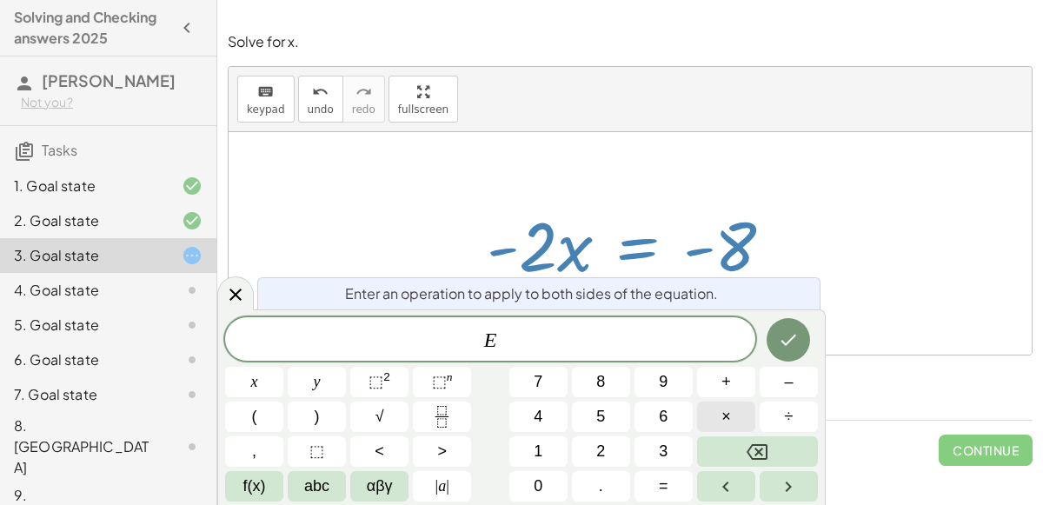
click at [719, 410] on button "×" at bounding box center [726, 417] width 58 height 30
click at [777, 387] on button "–" at bounding box center [789, 382] width 58 height 30
click at [541, 456] on span "1" at bounding box center [538, 451] width 9 height 23
click at [771, 443] on button "Backspace" at bounding box center [757, 451] width 121 height 30
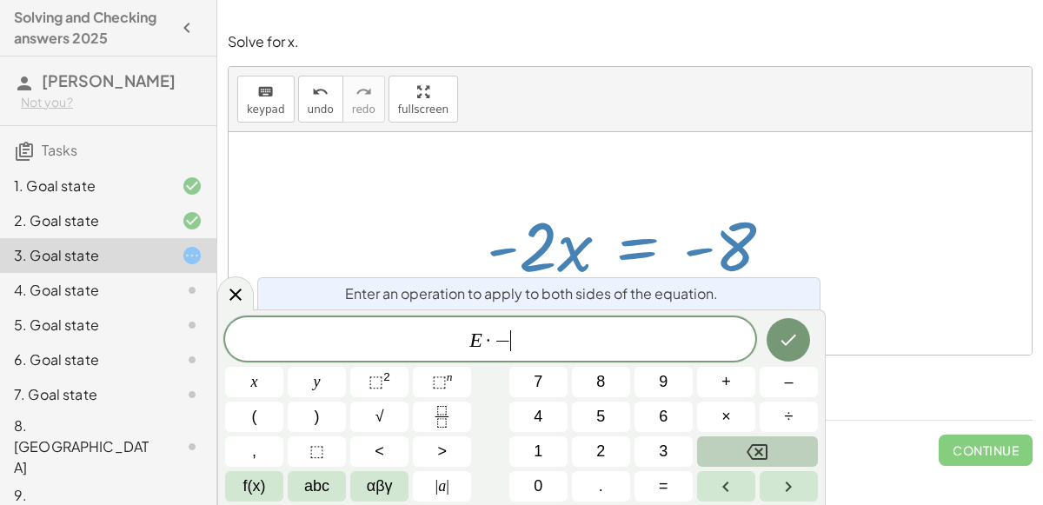
click at [771, 443] on button "Backspace" at bounding box center [757, 451] width 121 height 30
click at [782, 415] on button "÷" at bounding box center [789, 417] width 58 height 30
click at [790, 386] on span "–" at bounding box center [788, 381] width 9 height 23
click at [523, 441] on button "1" at bounding box center [538, 451] width 58 height 30
click at [783, 343] on icon "Done" at bounding box center [790, 340] width 16 height 11
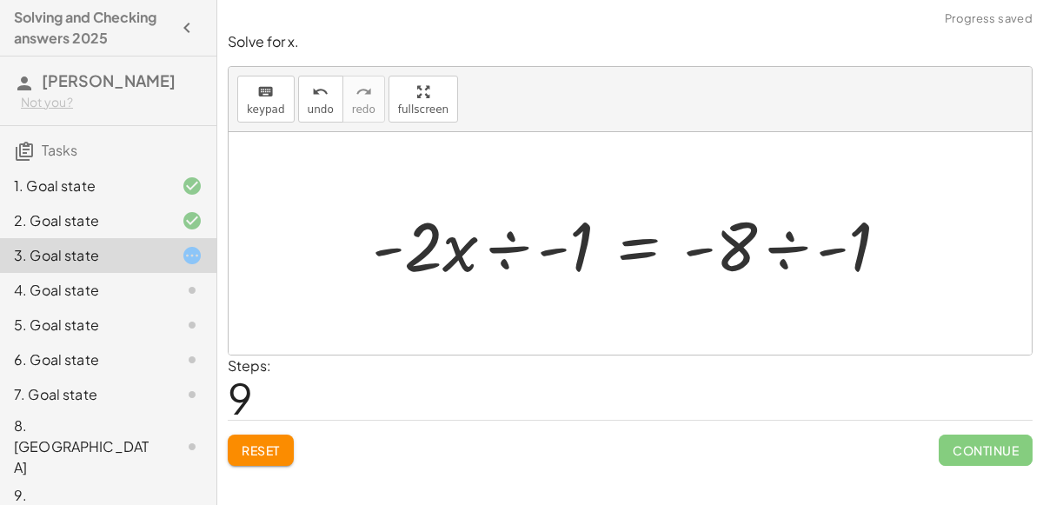
click at [516, 250] on div at bounding box center [637, 244] width 548 height 90
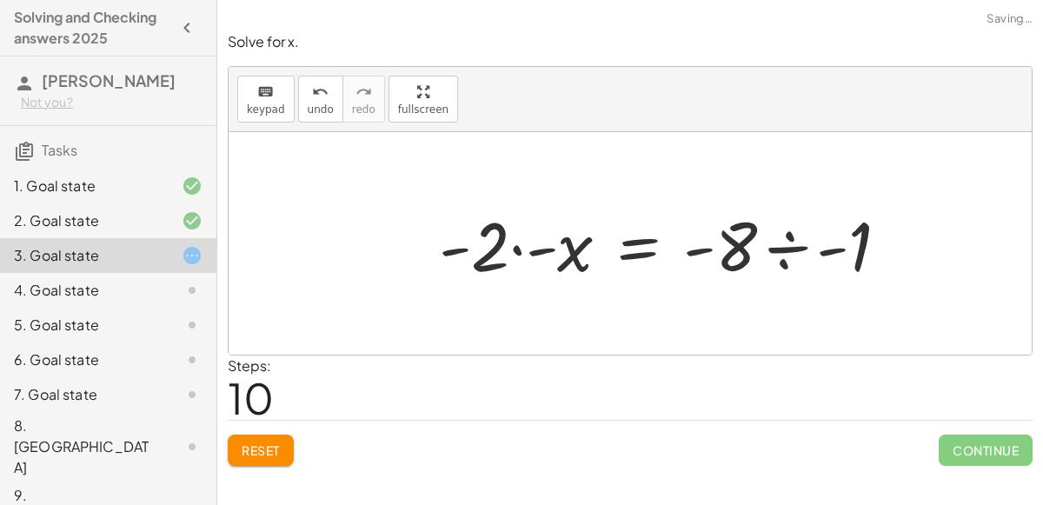
click at [791, 250] on div at bounding box center [671, 244] width 482 height 90
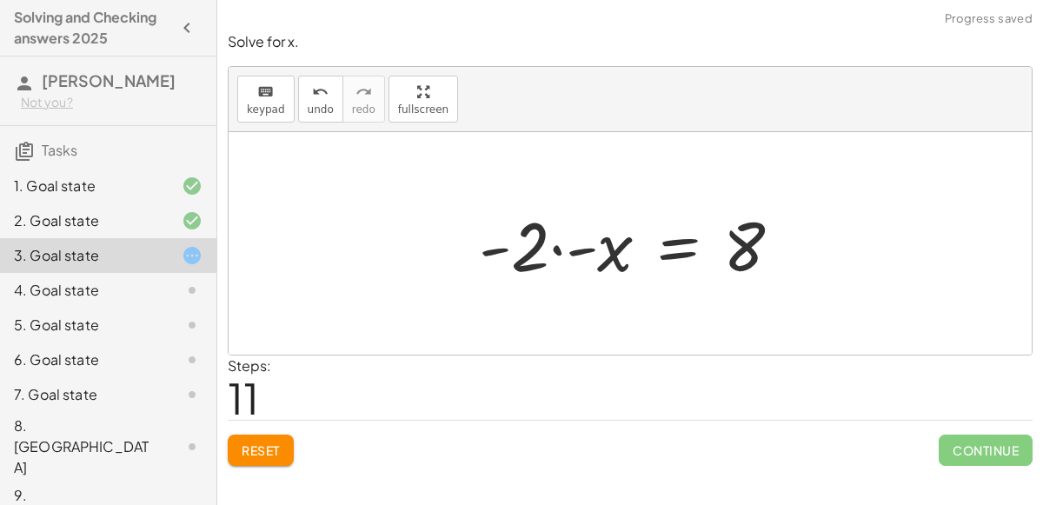
click at [555, 247] on div at bounding box center [637, 244] width 334 height 90
click at [558, 249] on div at bounding box center [637, 244] width 334 height 90
click at [560, 249] on div at bounding box center [637, 244] width 334 height 90
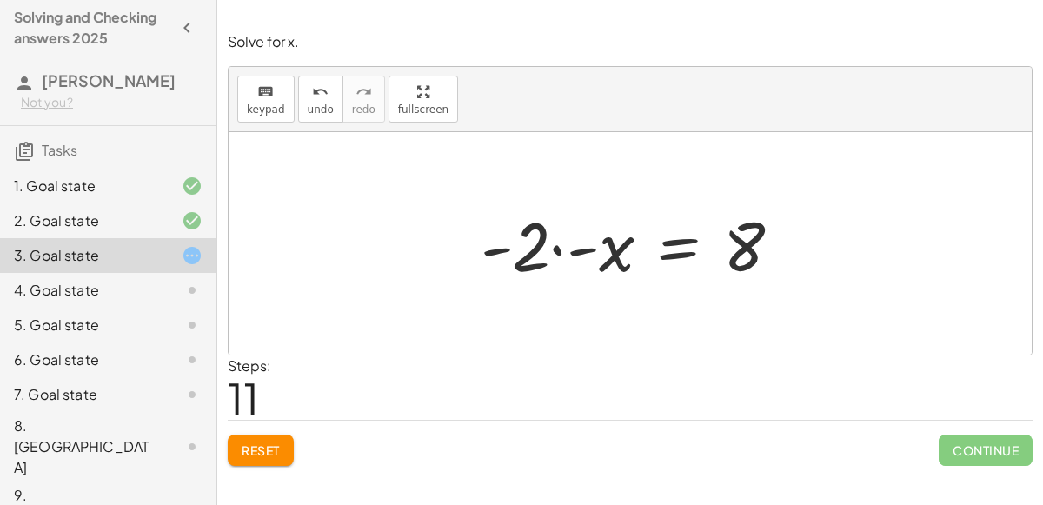
click at [560, 249] on div at bounding box center [637, 244] width 334 height 90
drag, startPoint x: 613, startPoint y: 251, endPoint x: 524, endPoint y: 244, distance: 89.0
click at [524, 244] on div at bounding box center [637, 244] width 334 height 90
click at [555, 248] on div at bounding box center [637, 244] width 334 height 90
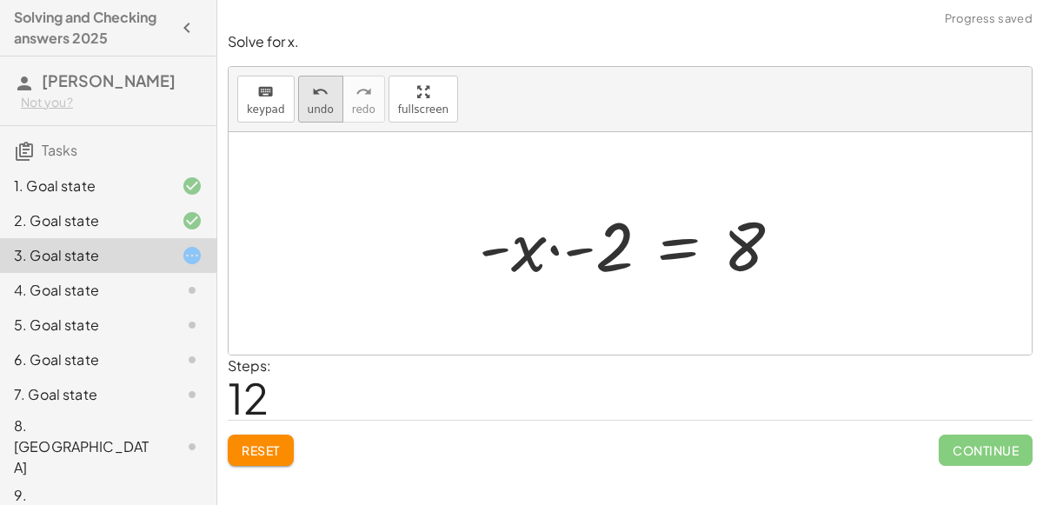
click at [322, 105] on span "undo" at bounding box center [321, 109] width 26 height 12
click at [318, 103] on span "undo" at bounding box center [321, 109] width 26 height 12
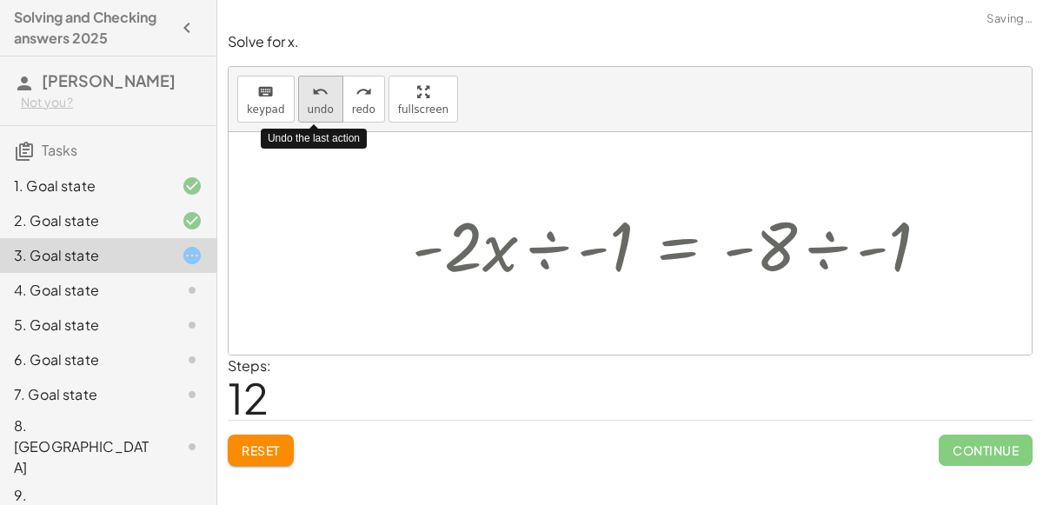
click at [320, 102] on button "undo undo" at bounding box center [320, 99] width 45 height 47
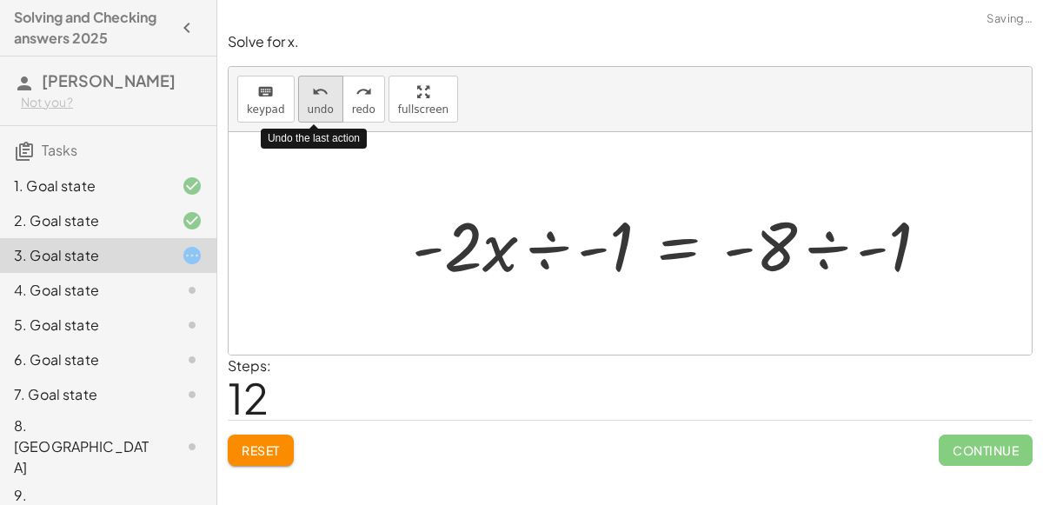
click at [320, 102] on button "undo undo" at bounding box center [320, 99] width 45 height 47
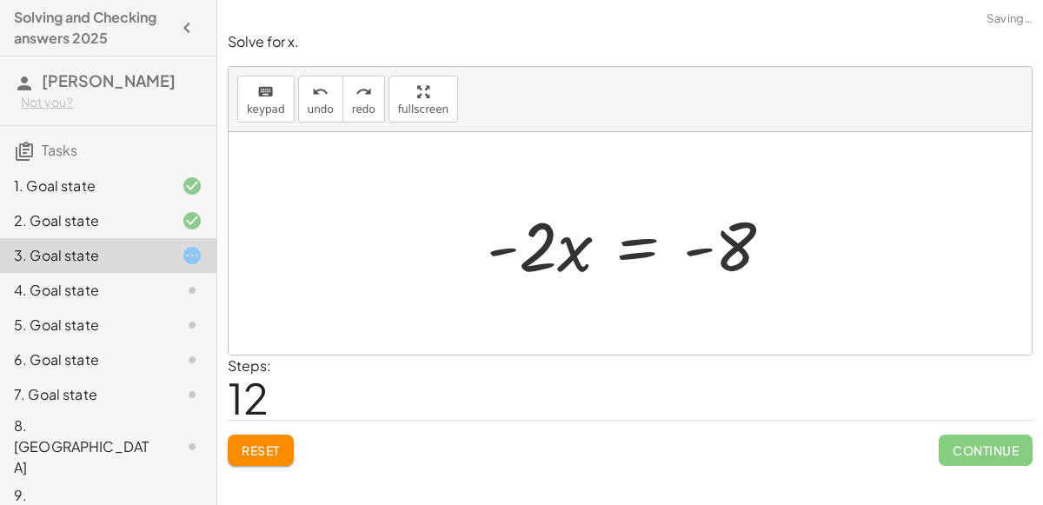
click at [616, 240] on div at bounding box center [636, 244] width 317 height 90
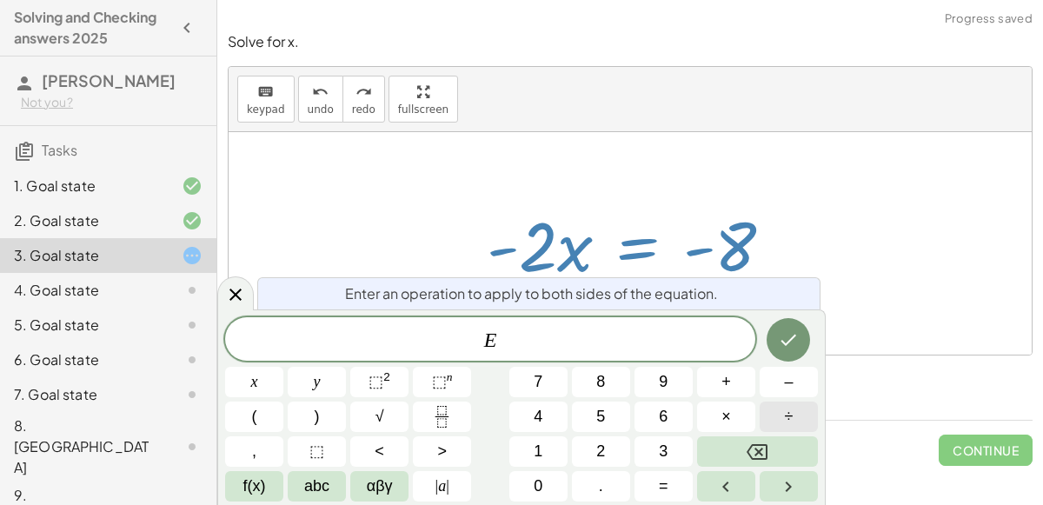
click at [783, 411] on button "÷" at bounding box center [789, 417] width 58 height 30
click at [782, 384] on button "–" at bounding box center [789, 382] width 58 height 30
click at [605, 438] on button "2" at bounding box center [601, 451] width 58 height 30
click at [804, 342] on button "Done" at bounding box center [788, 339] width 43 height 43
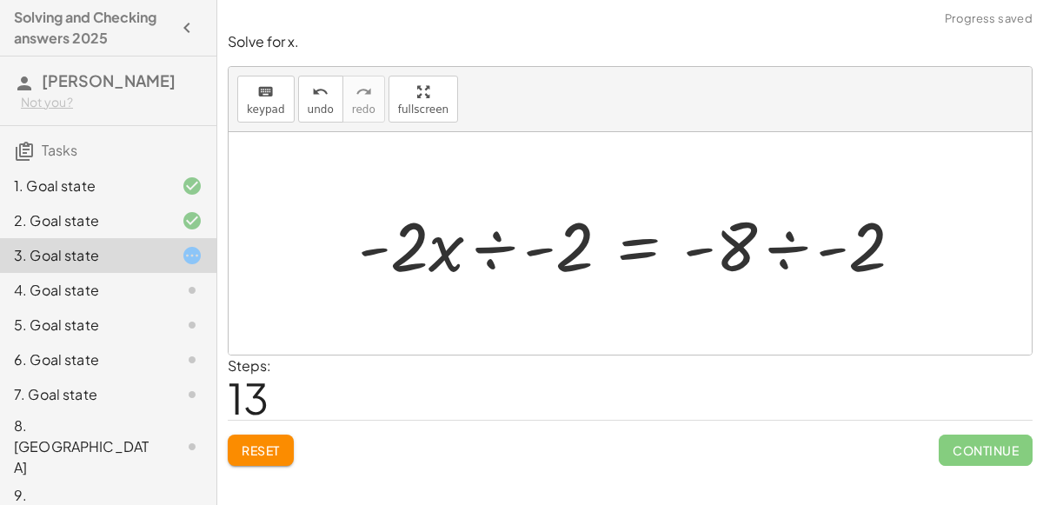
click at [489, 250] on div at bounding box center [638, 244] width 576 height 90
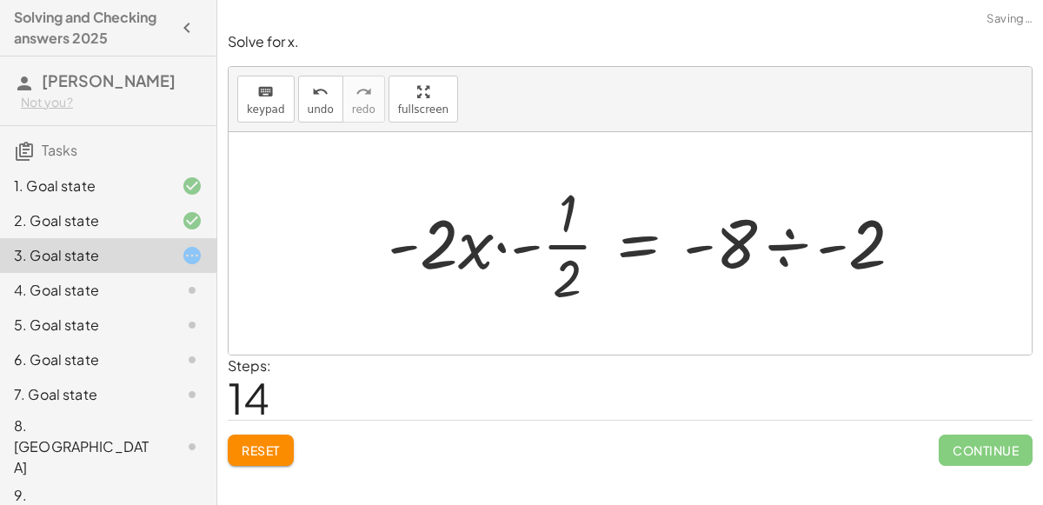
click at [501, 241] on div at bounding box center [652, 243] width 547 height 134
click at [498, 244] on div at bounding box center [670, 243] width 511 height 134
click at [508, 257] on div at bounding box center [687, 243] width 475 height 134
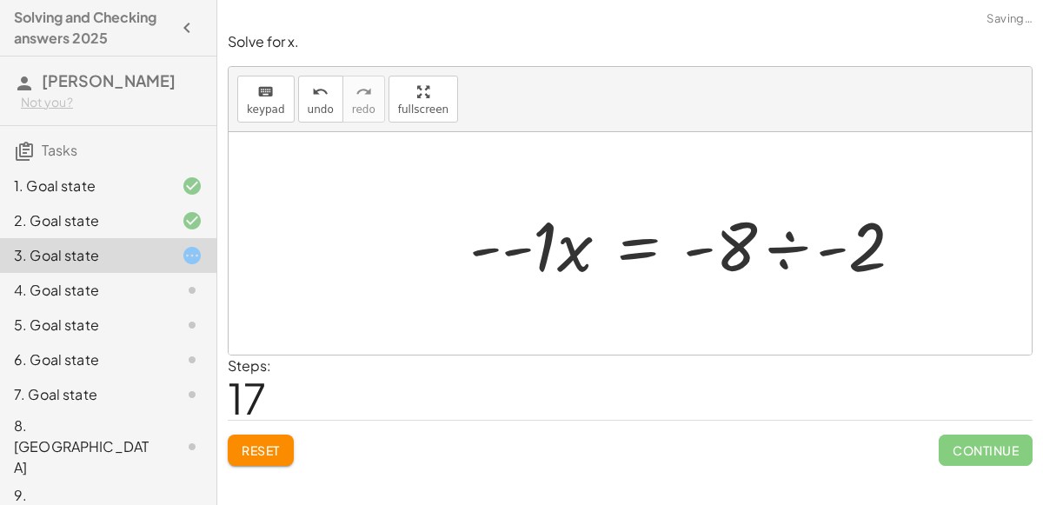
click at [504, 252] on div at bounding box center [693, 244] width 465 height 90
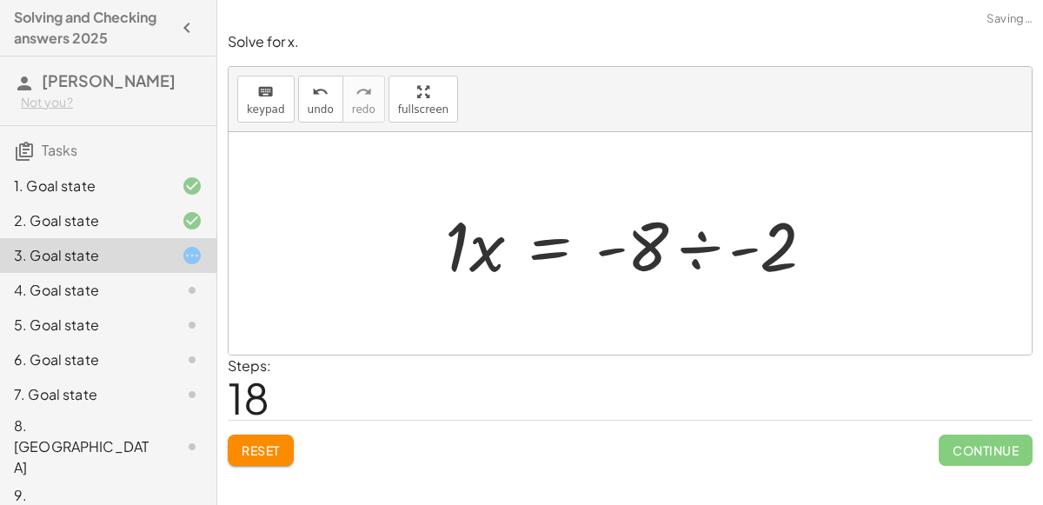
click at [699, 250] on div at bounding box center [636, 244] width 401 height 90
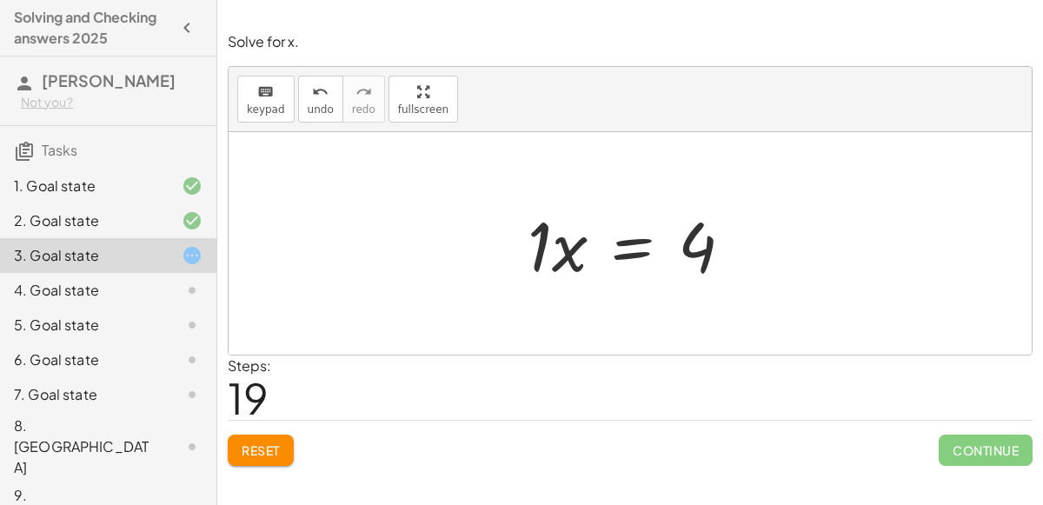
click at [545, 230] on div at bounding box center [637, 244] width 236 height 90
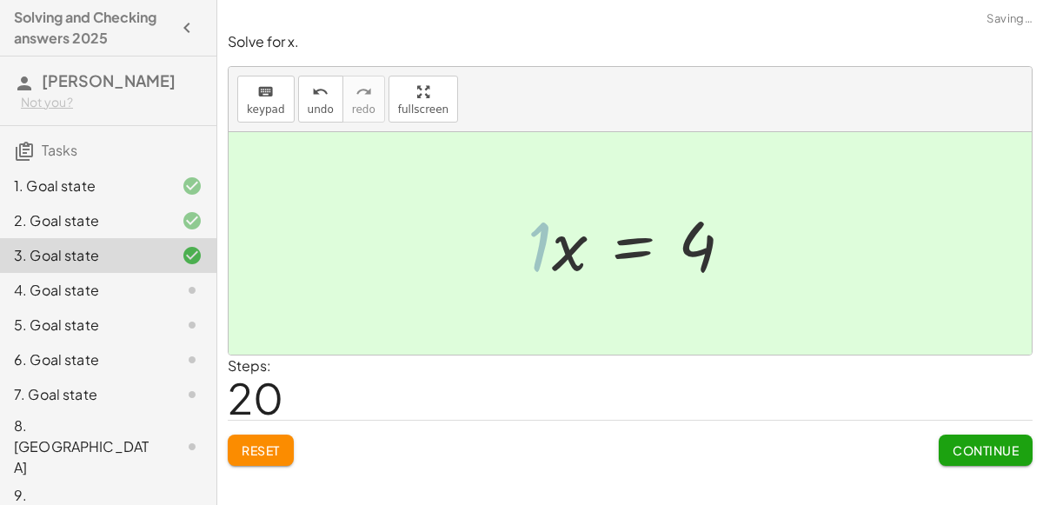
click at [569, 256] on div at bounding box center [649, 244] width 212 height 86
click at [979, 443] on span "Continue" at bounding box center [986, 451] width 66 height 16
